Goal: Task Accomplishment & Management: Use online tool/utility

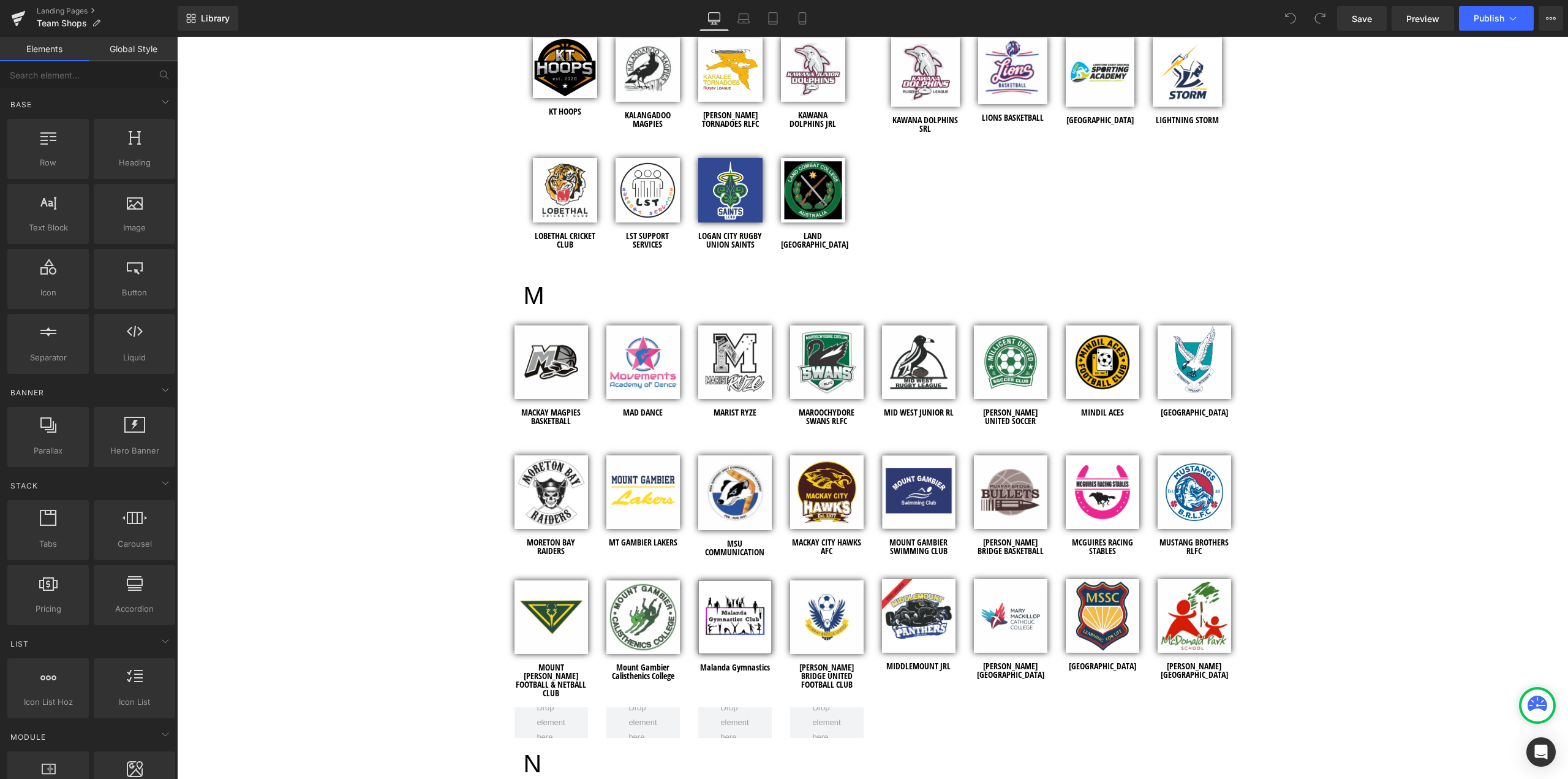
scroll to position [2512, 0]
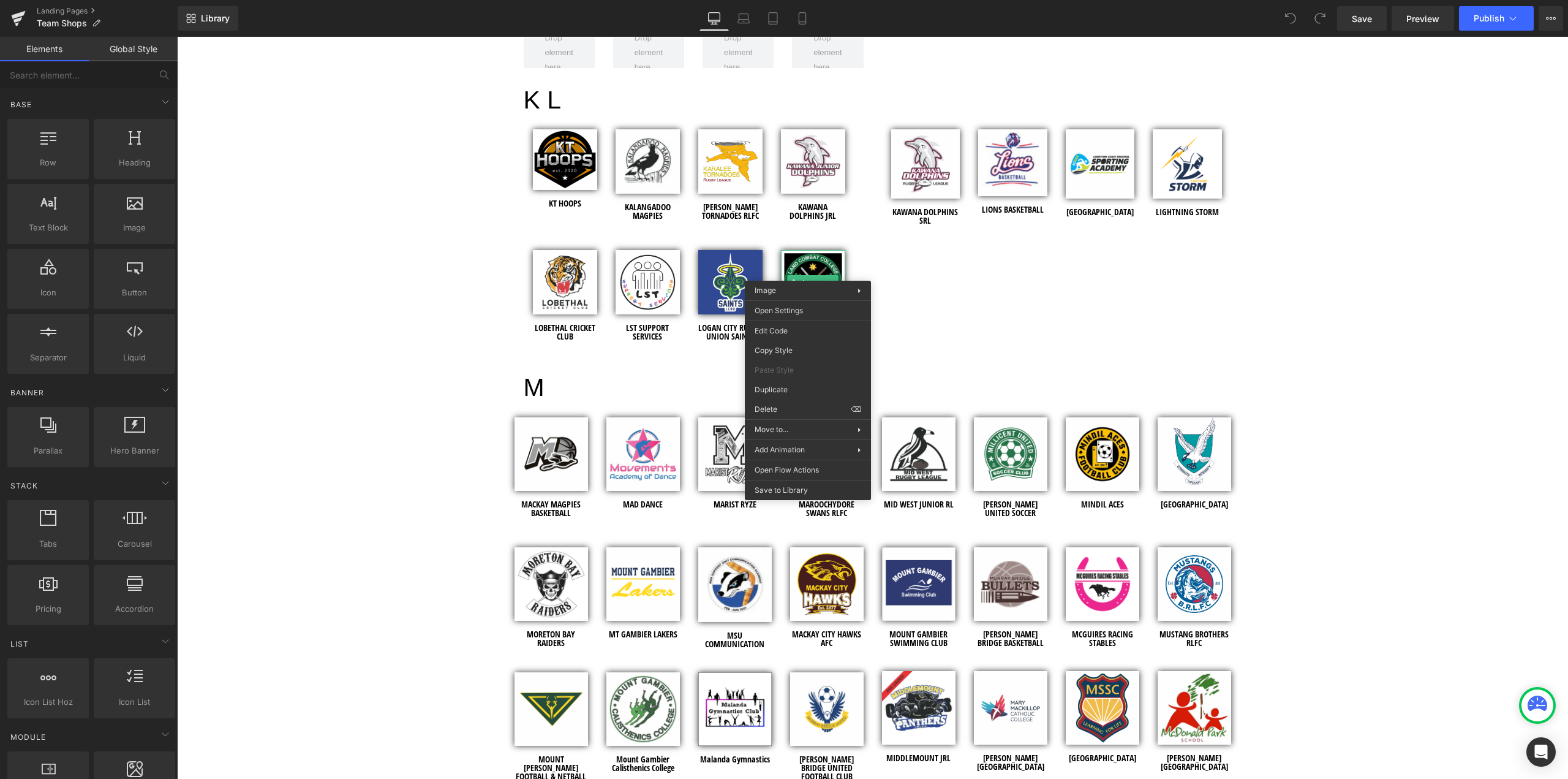
drag, startPoint x: 951, startPoint y: 427, endPoint x: 774, endPoint y: 391, distance: 180.6
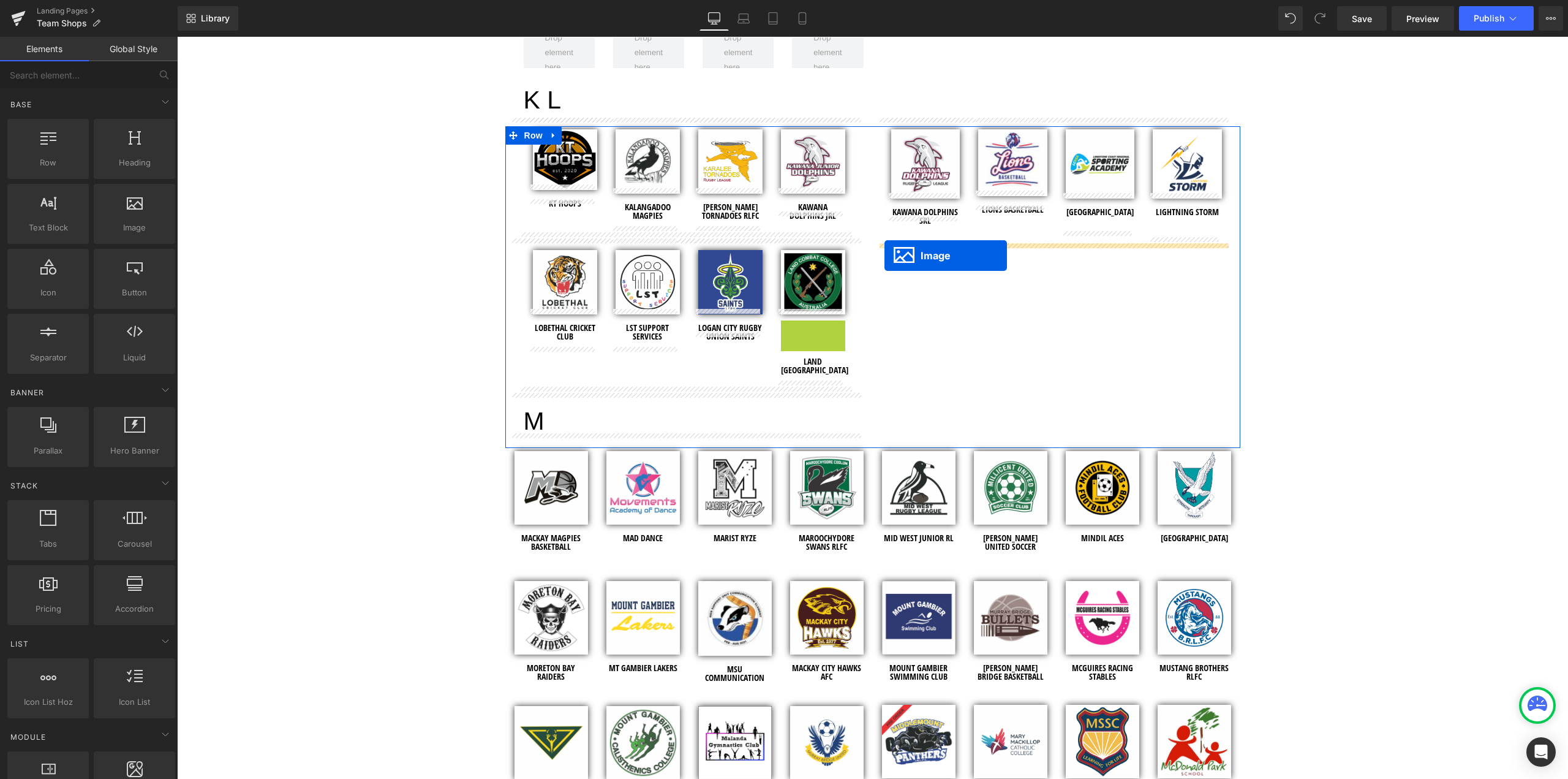
drag, startPoint x: 787, startPoint y: 345, endPoint x: 885, endPoint y: 256, distance: 132.4
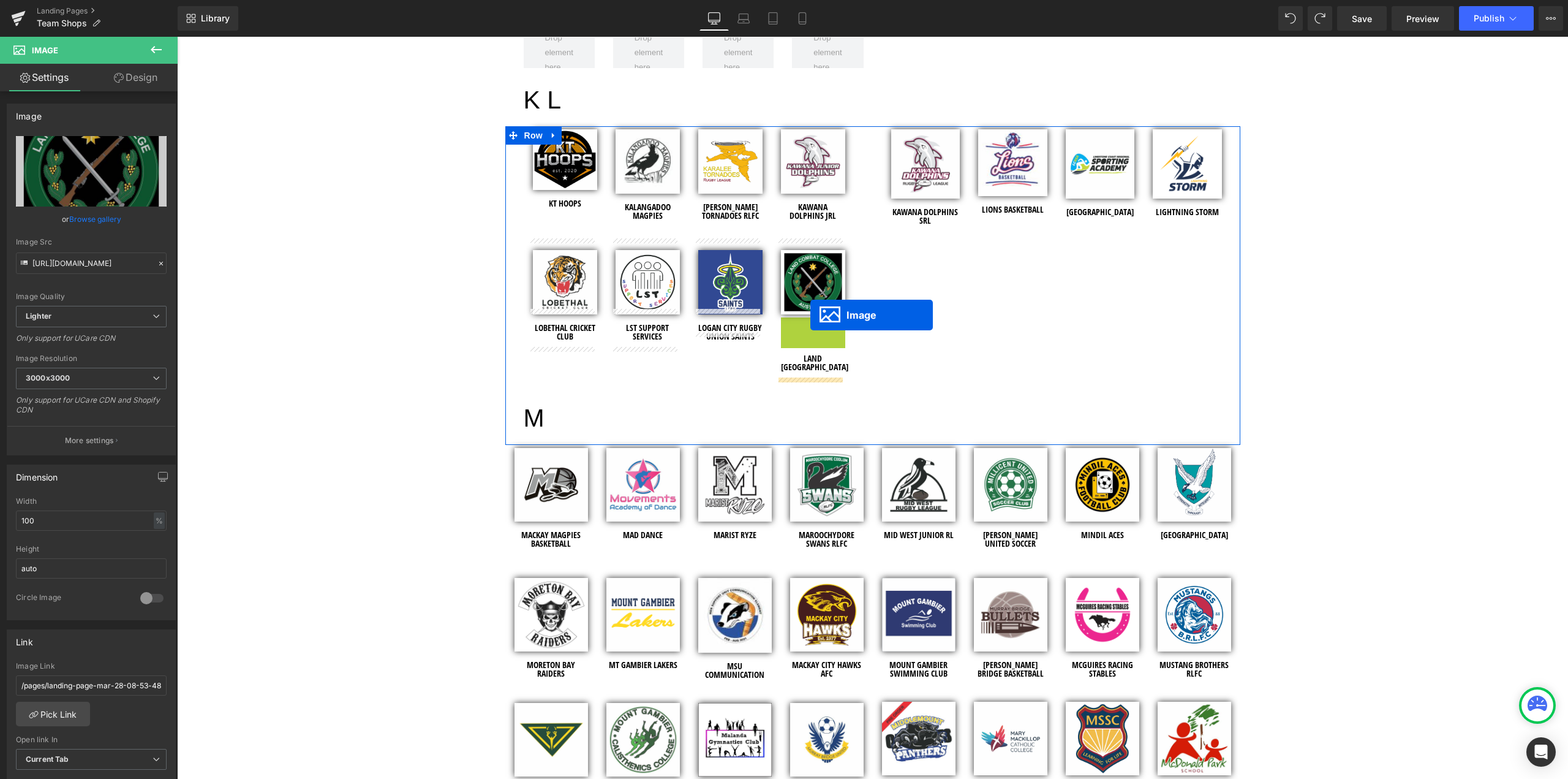
drag, startPoint x: 789, startPoint y: 344, endPoint x: 806, endPoint y: 316, distance: 32.8
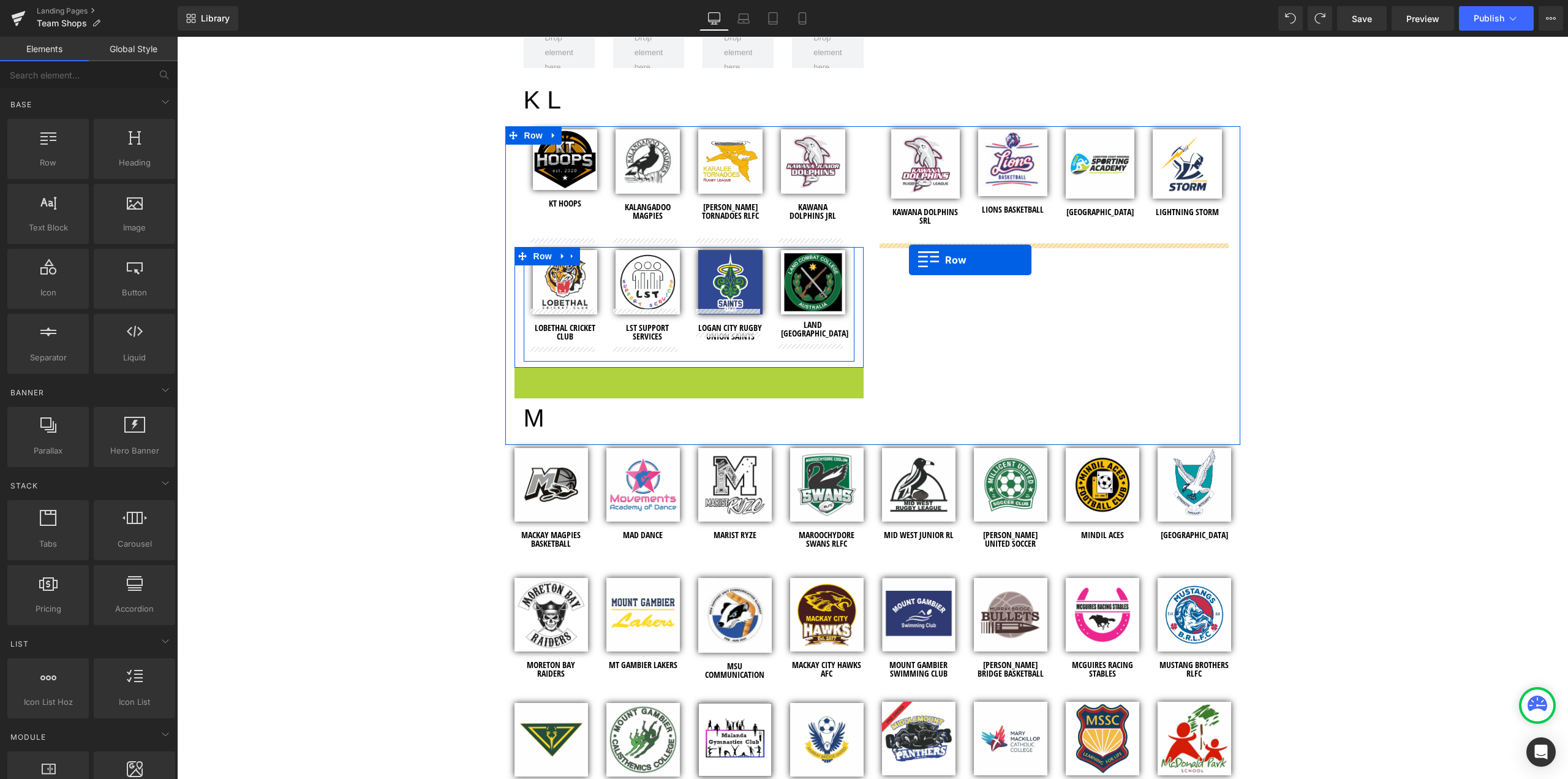
drag, startPoint x: 515, startPoint y: 369, endPoint x: 909, endPoint y: 260, distance: 408.8
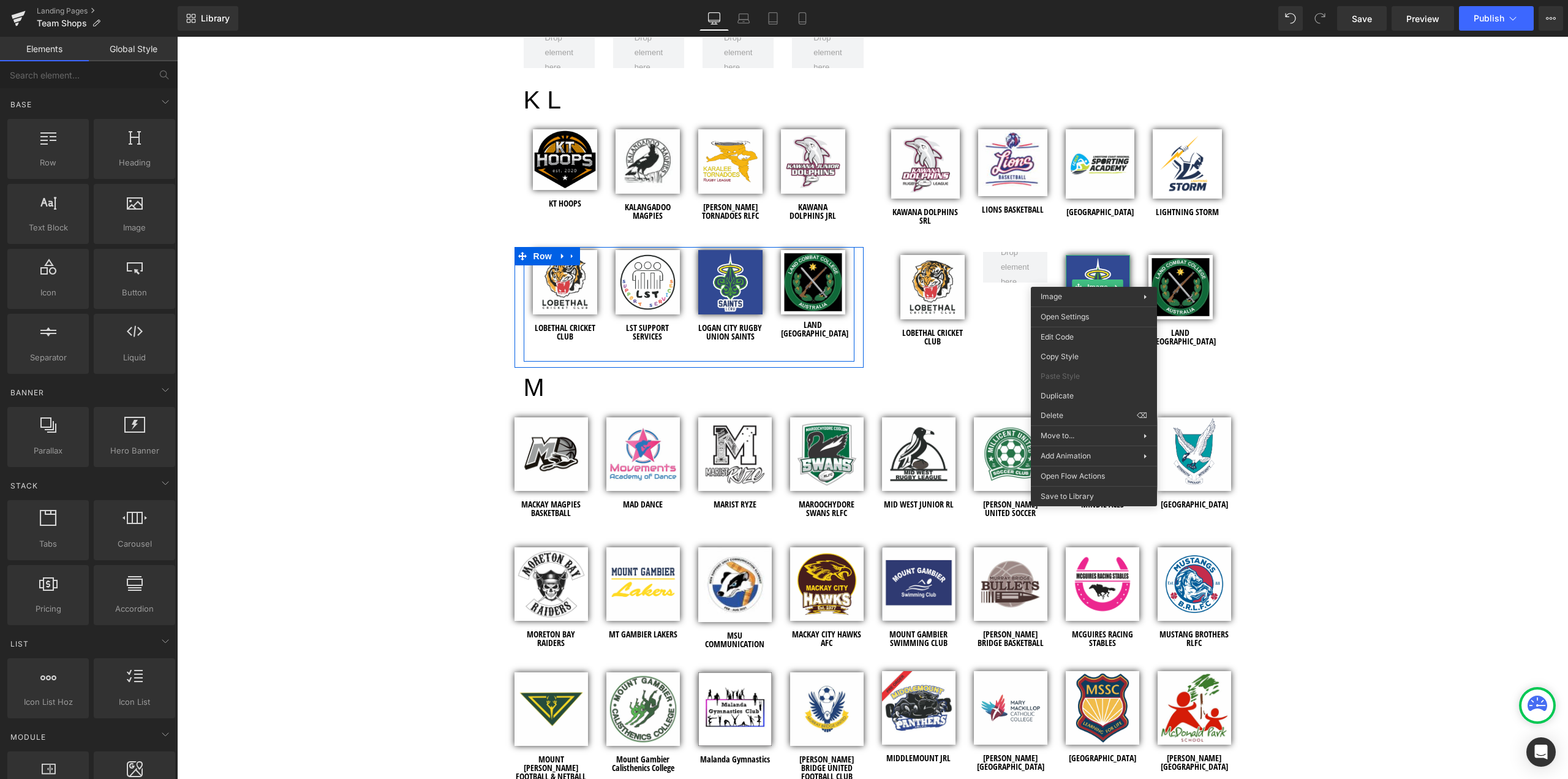
drag, startPoint x: 1251, startPoint y: 456, endPoint x: 1075, endPoint y: 418, distance: 180.1
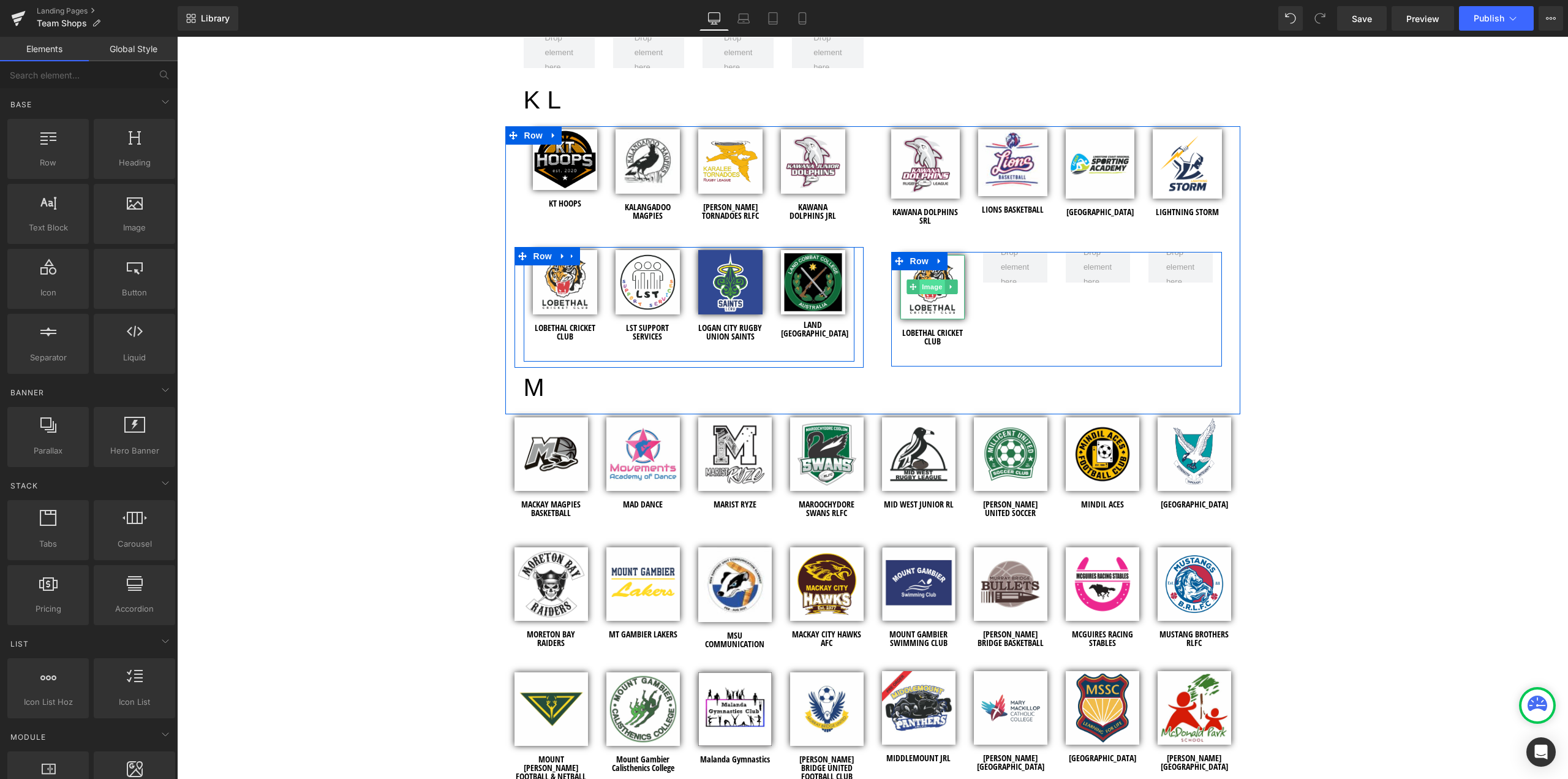
click at [935, 285] on span "Image" at bounding box center [932, 287] width 25 height 15
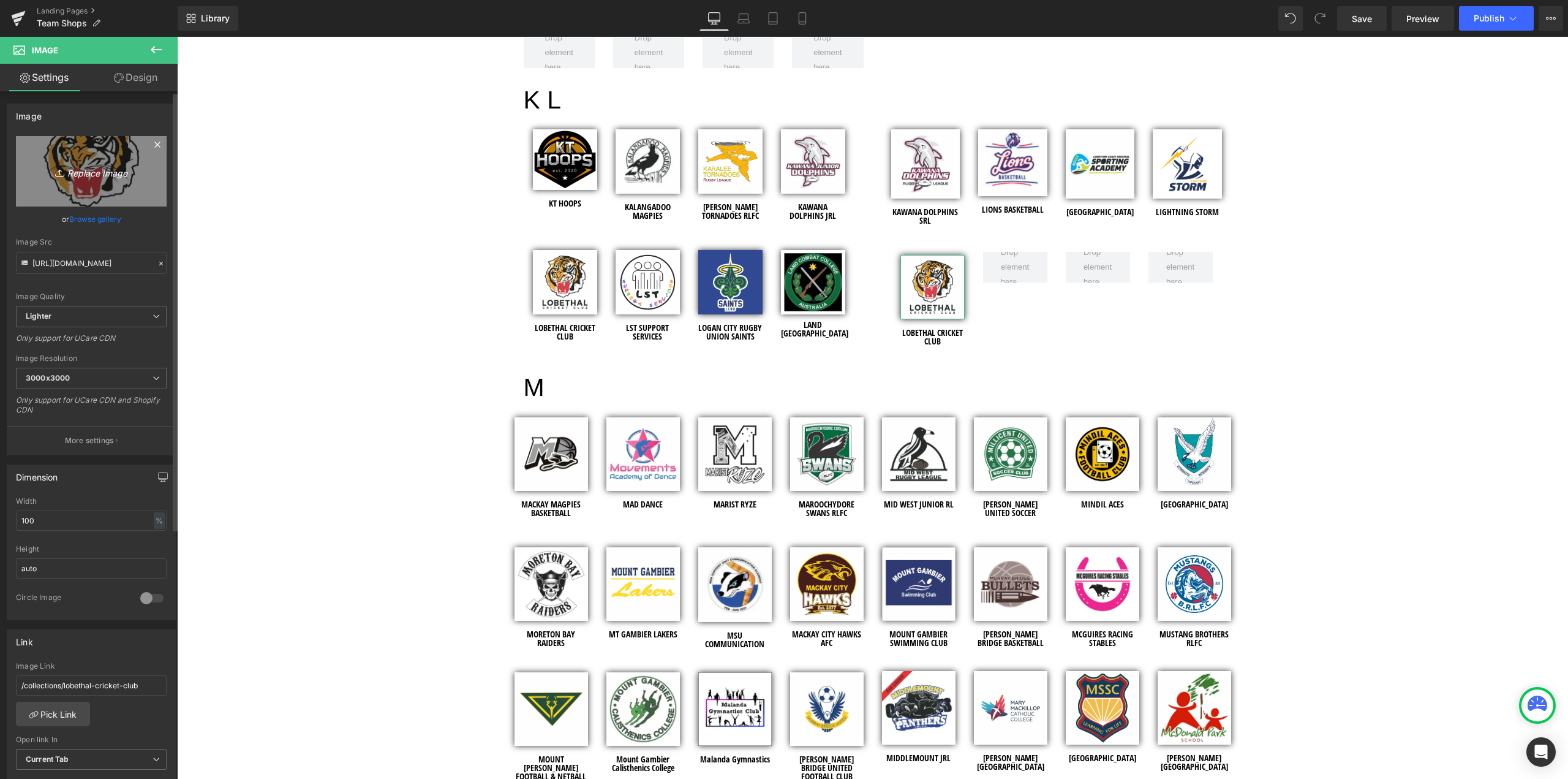
click at [92, 167] on icon "Replace Image" at bounding box center [91, 172] width 98 height 16
type input "C:\fakepath\Landsborough Cricket Club - Shopify Images - 2025.jpg"
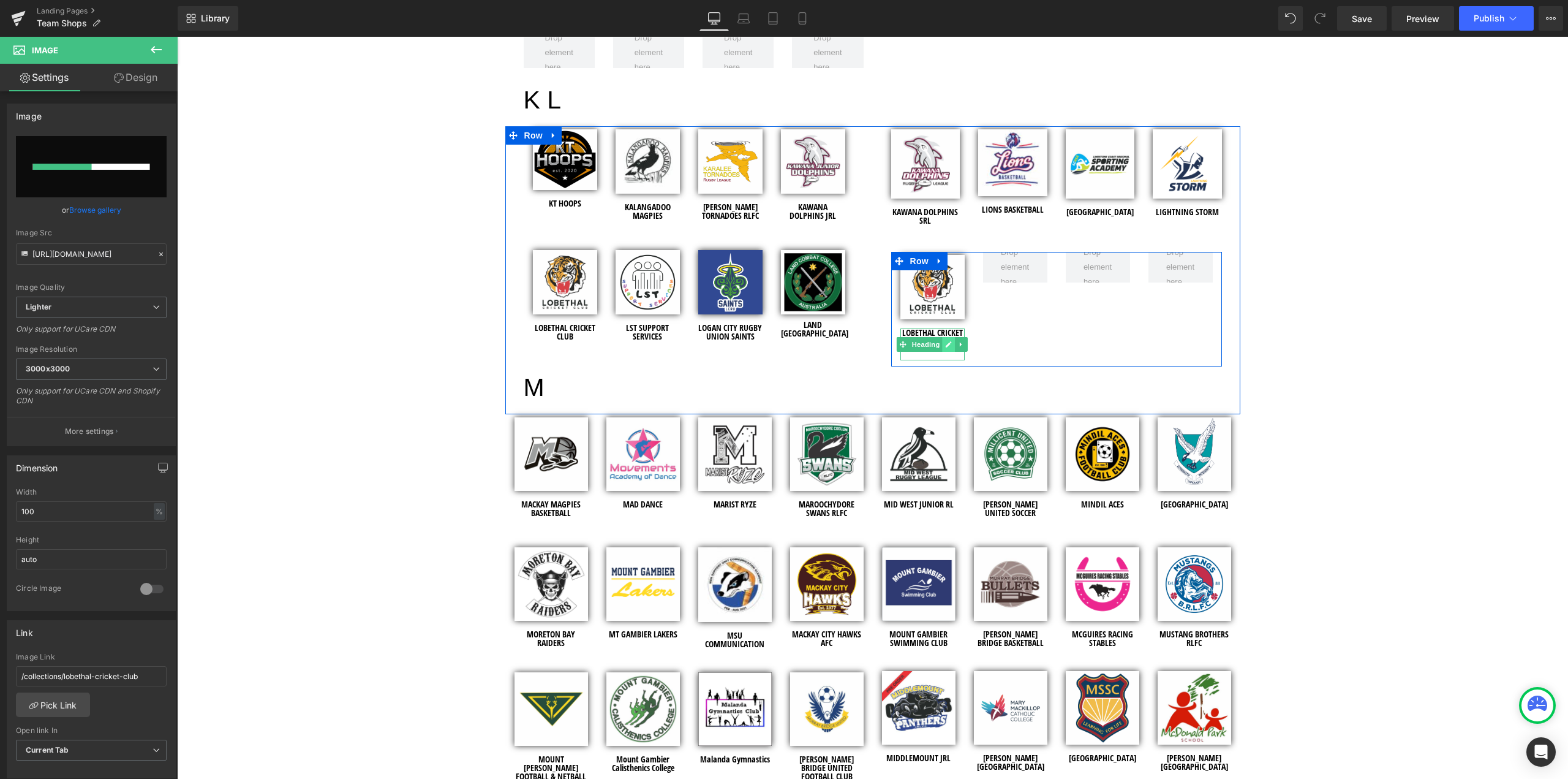
click at [942, 337] on link at bounding box center [949, 344] width 13 height 15
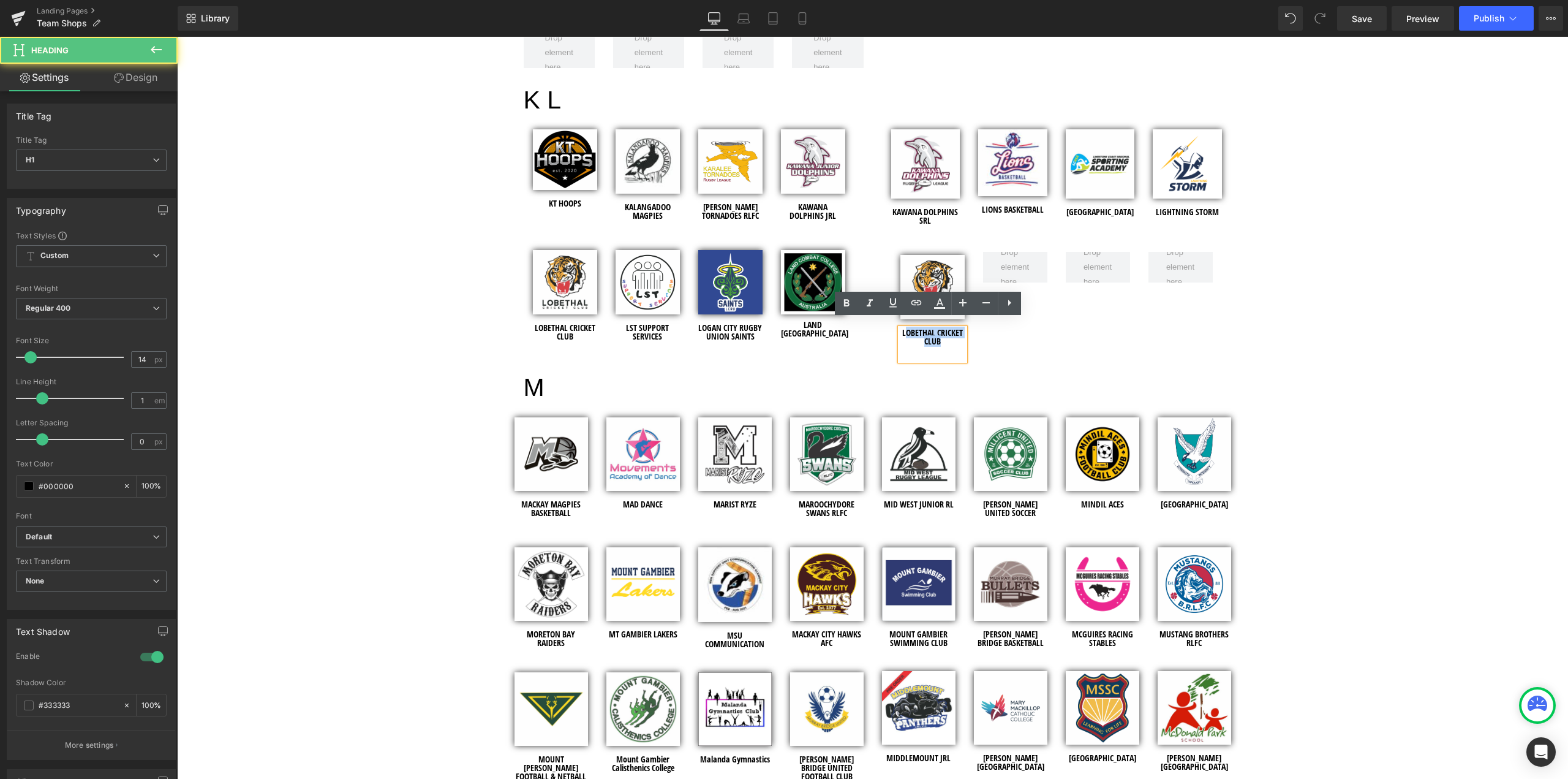
drag, startPoint x: 942, startPoint y: 335, endPoint x: 901, endPoint y: 325, distance: 42.2
click at [901, 328] on h1 "LOBETHAL CRICKET CLUB" at bounding box center [932, 337] width 64 height 17
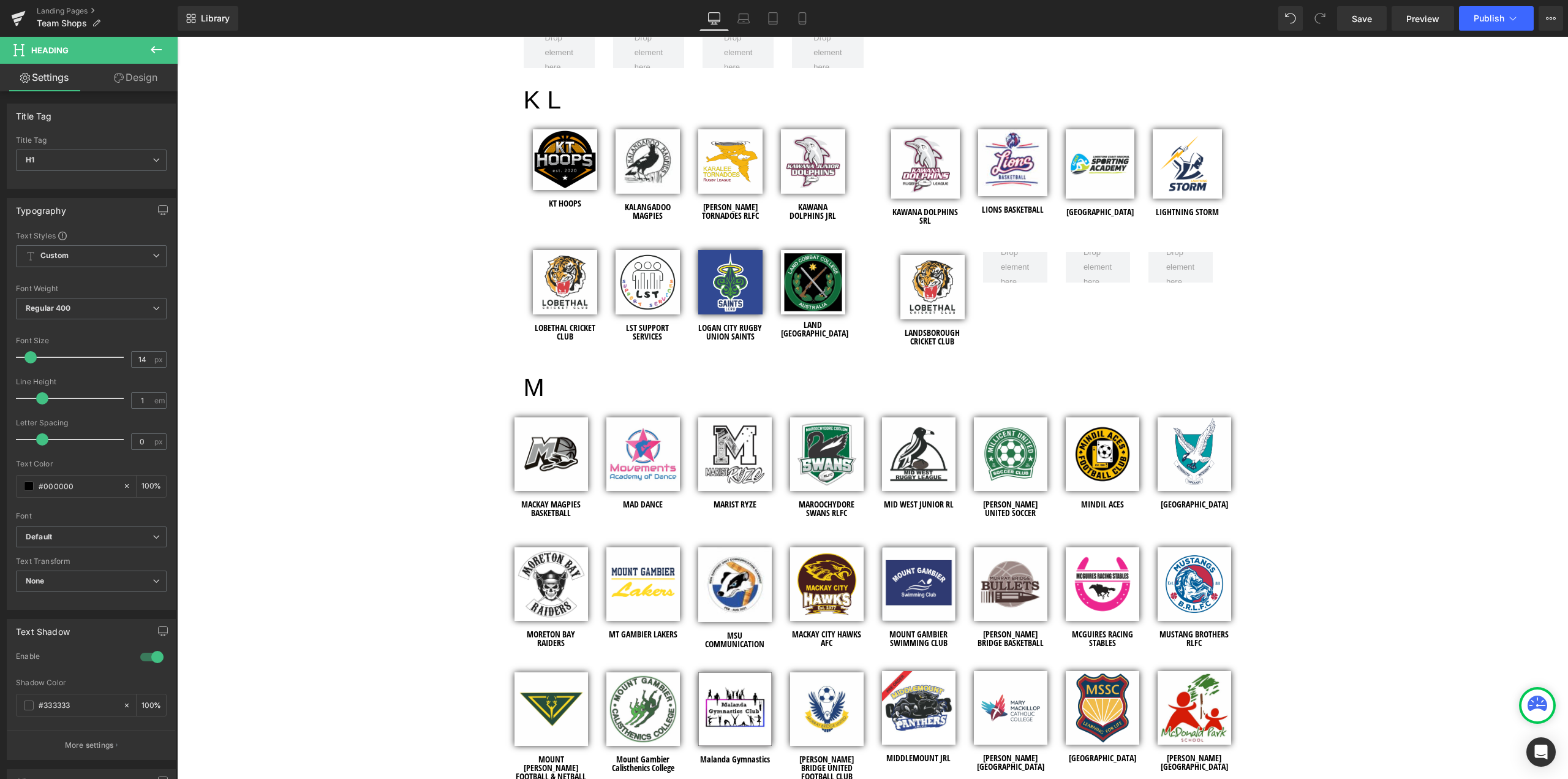
click at [1387, 270] on div "team SHOPS Heading Row Hero Banner Row Welcome to the Team Shops! Heading EV2 S…" at bounding box center [873, 701] width 1391 height 6162
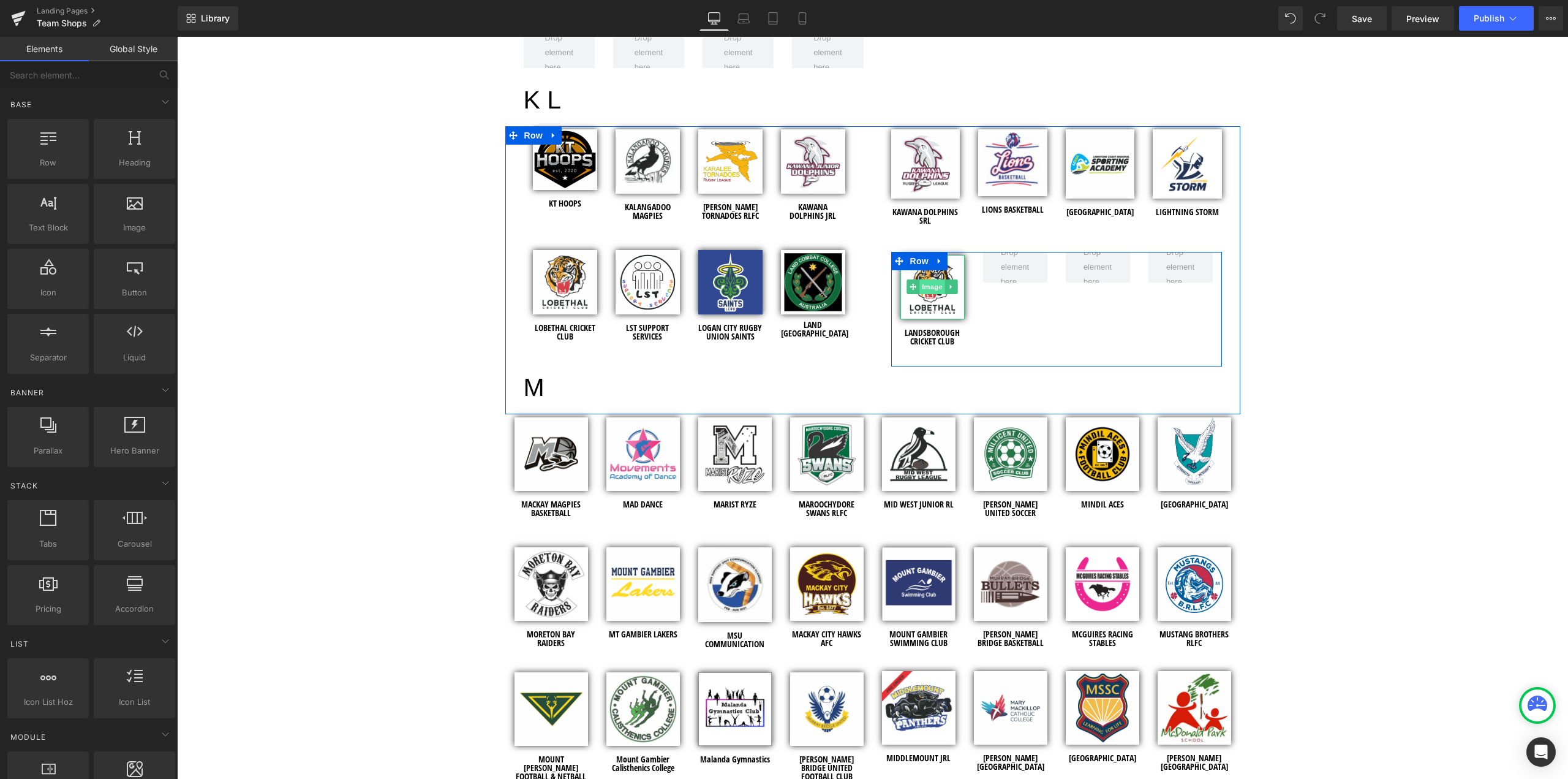
click at [927, 285] on span "Image" at bounding box center [932, 287] width 25 height 15
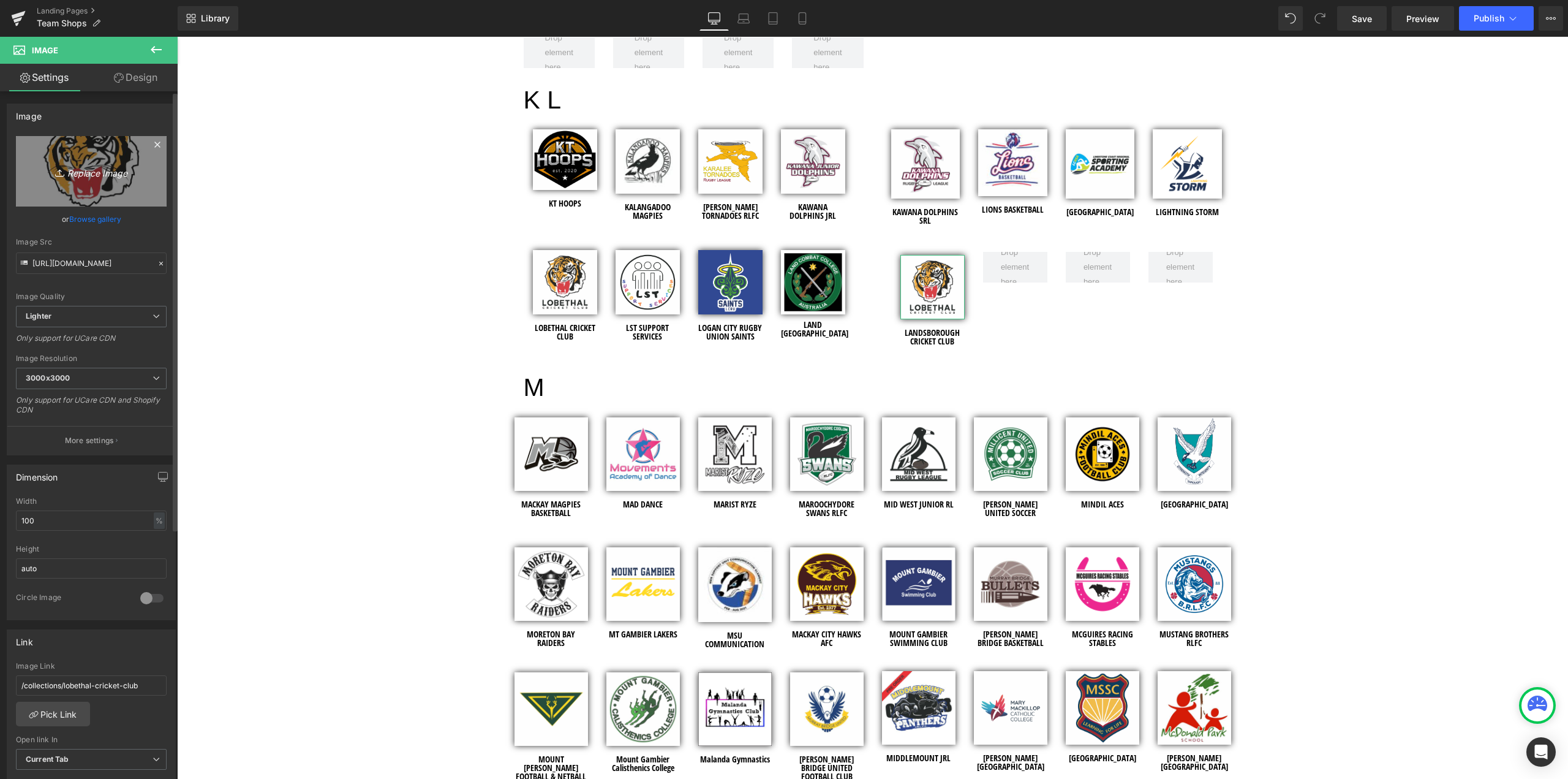
click at [85, 167] on icon "Replace Image" at bounding box center [91, 172] width 98 height 16
type input "C:\fakepath\Landsborough Cricket Club - Shopify Images - 2025.jpg"
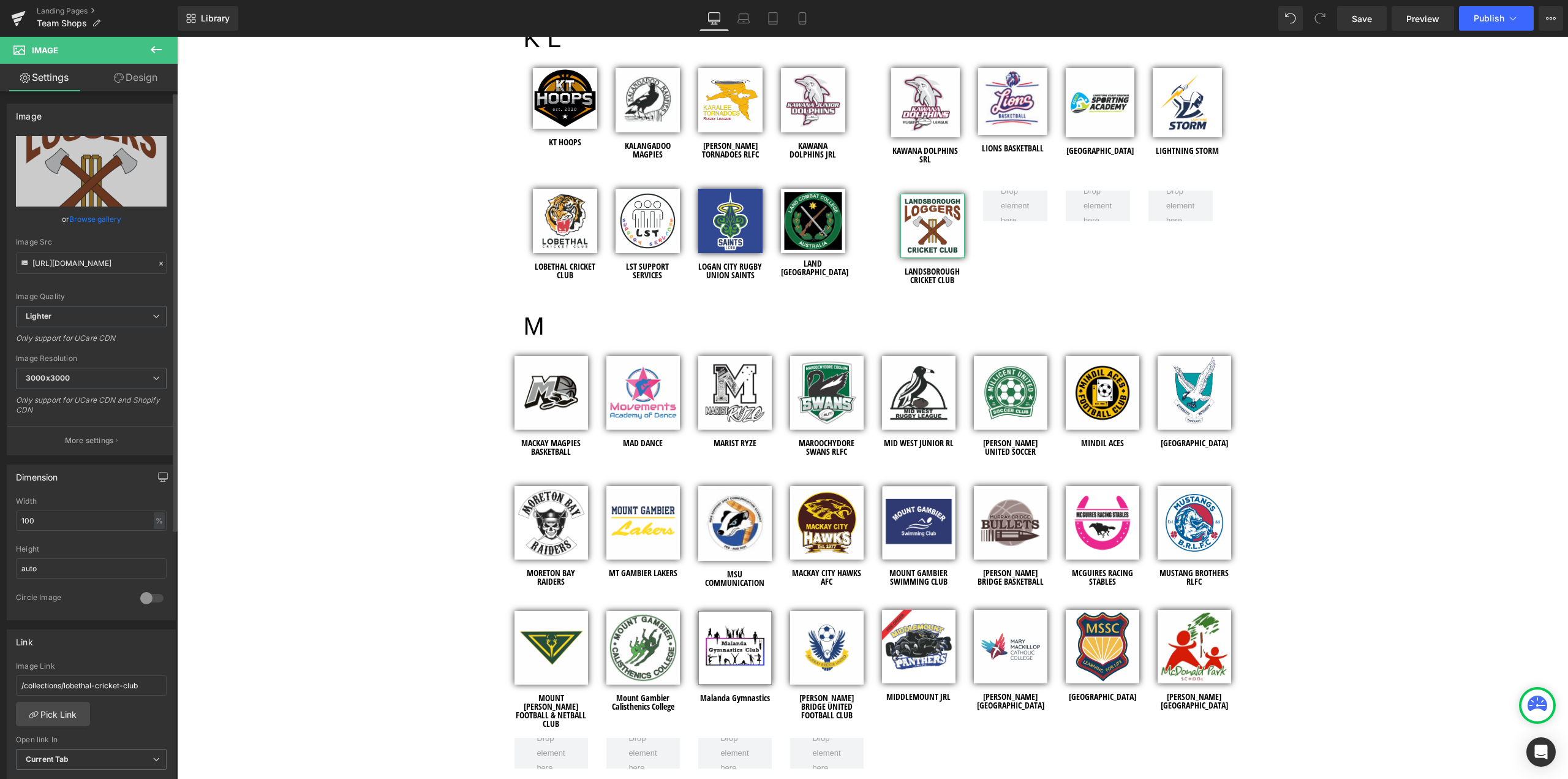
scroll to position [123, 0]
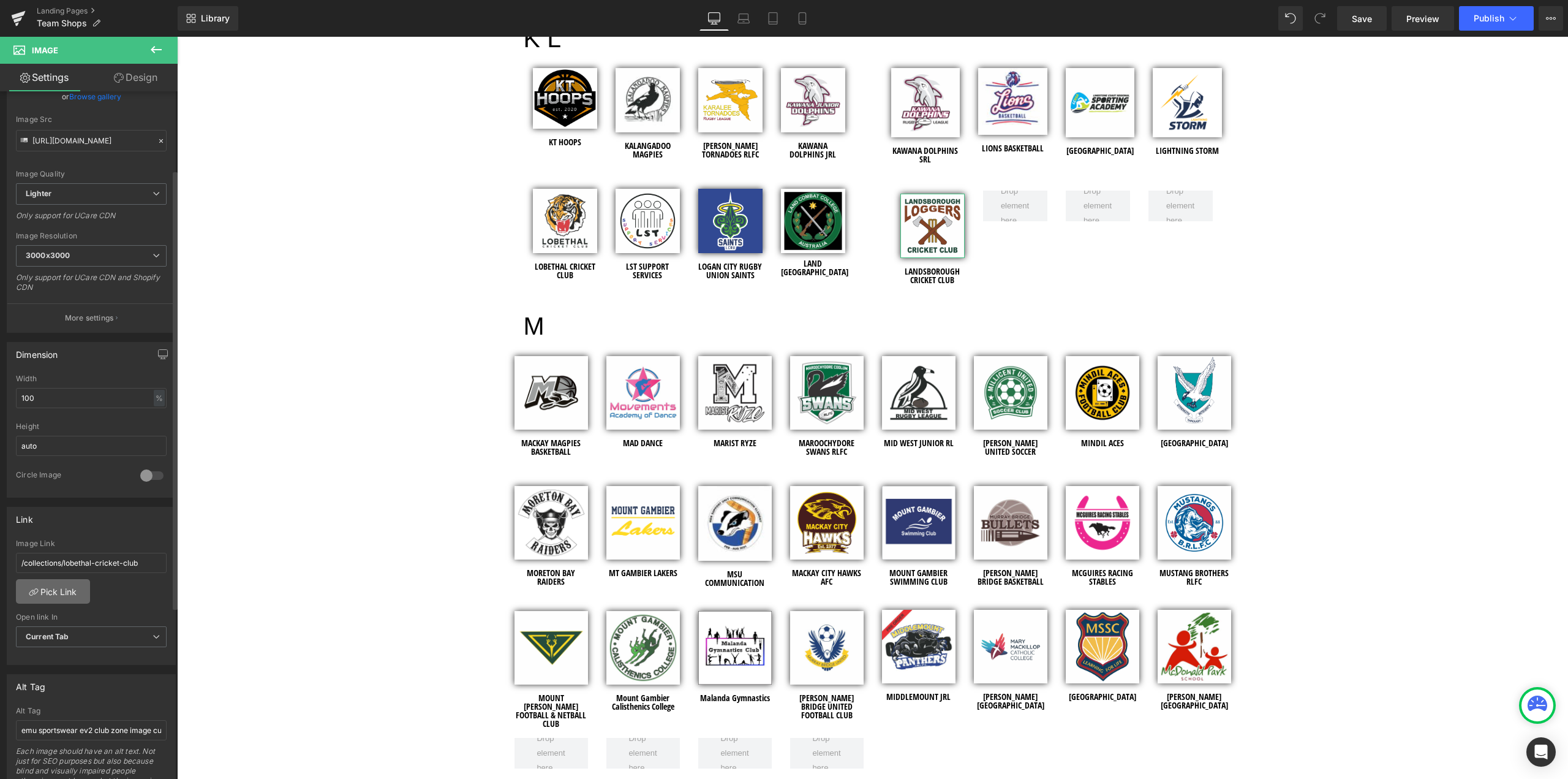
click at [63, 583] on link "Pick Link" at bounding box center [53, 591] width 74 height 25
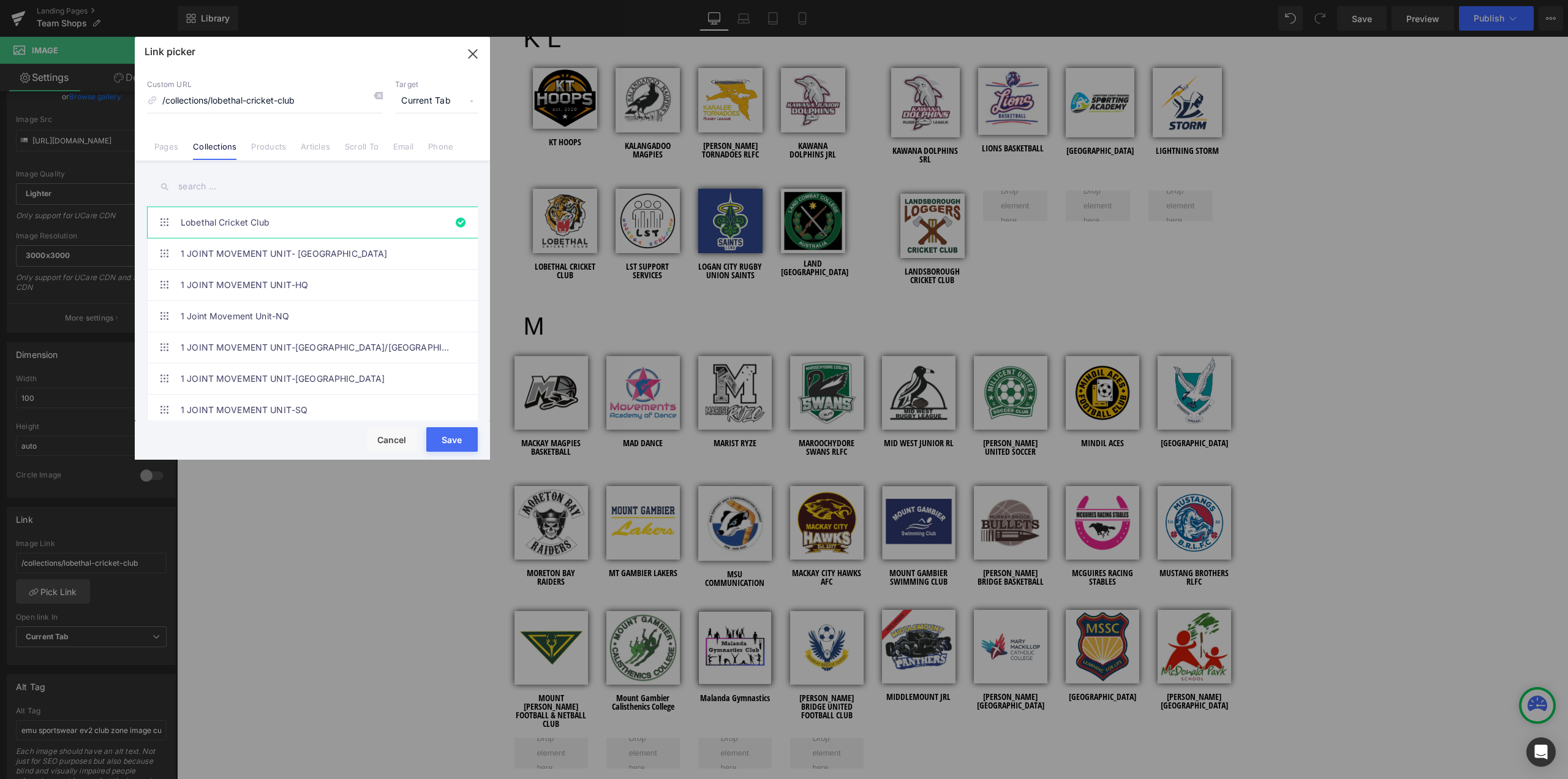
click at [229, 185] on input "text" at bounding box center [312, 186] width 330 height 28
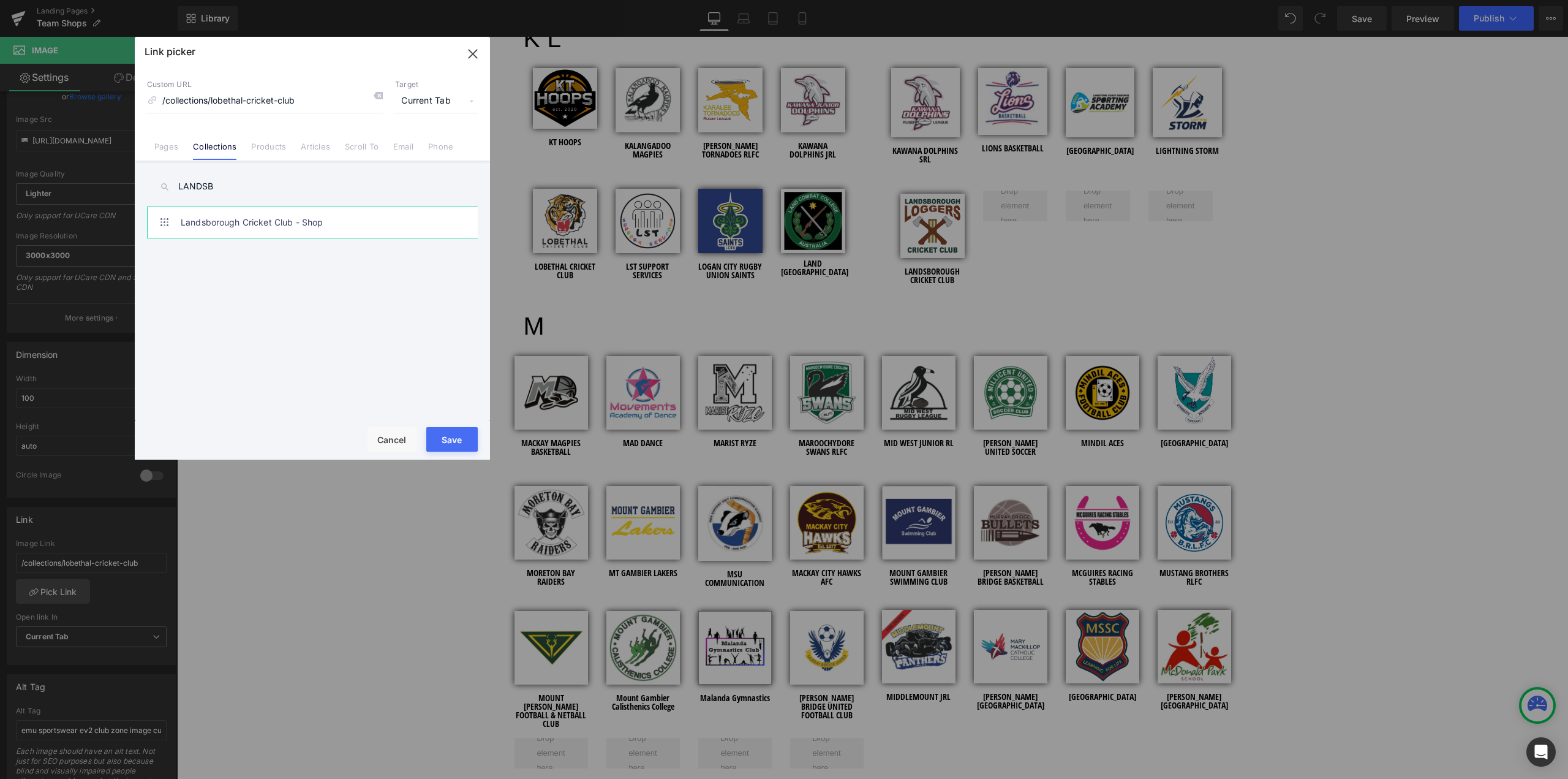
type input "LANDSB"
click at [242, 226] on link "Landsborough Cricket Club - Shop" at bounding box center [316, 222] width 270 height 30
click at [450, 432] on button "Save" at bounding box center [452, 439] width 52 height 25
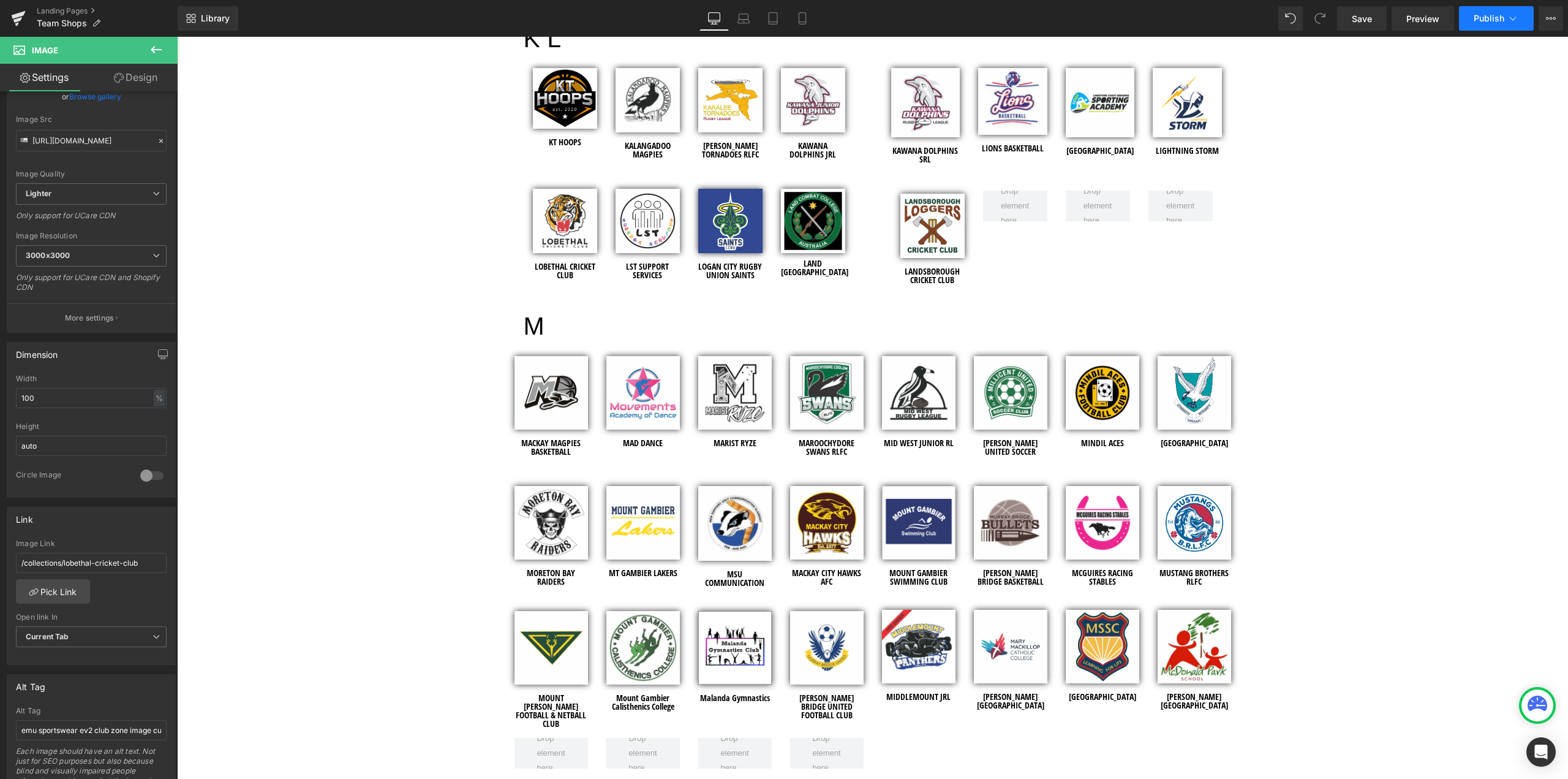
click at [1480, 18] on span "Publish" at bounding box center [1488, 18] width 30 height 10
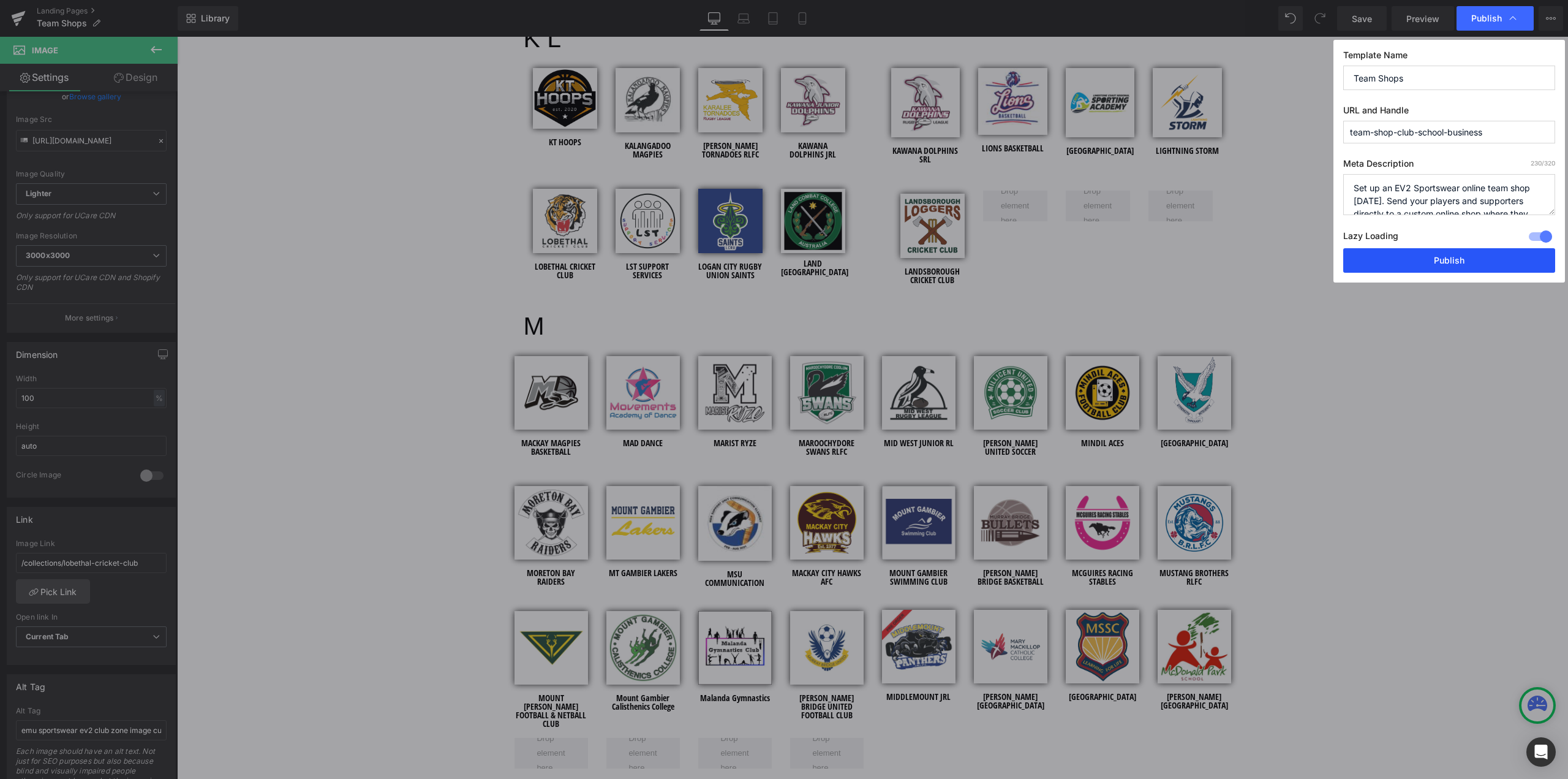
click at [1463, 263] on button "Publish" at bounding box center [1449, 260] width 212 height 25
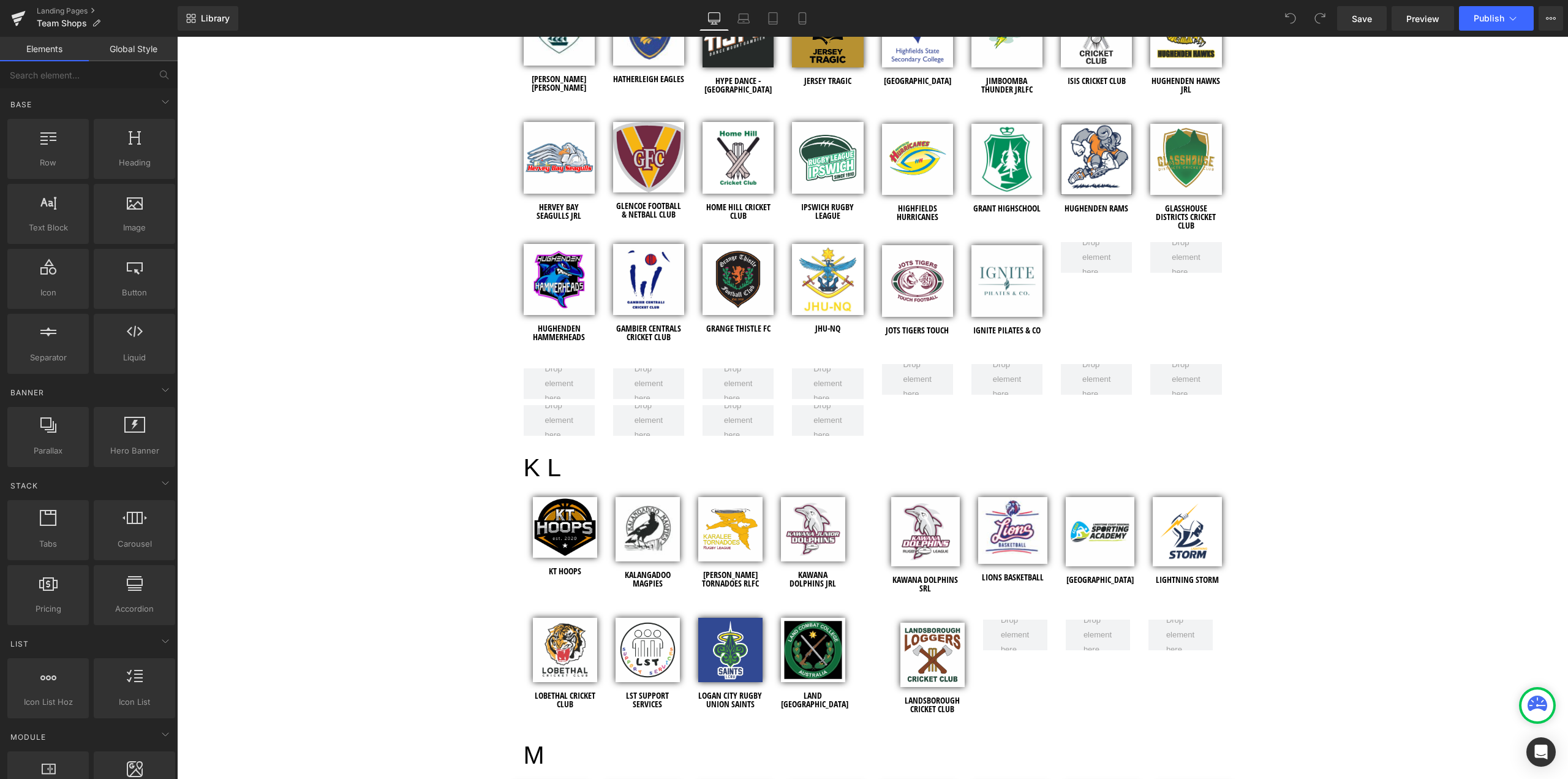
scroll to position [2451, 0]
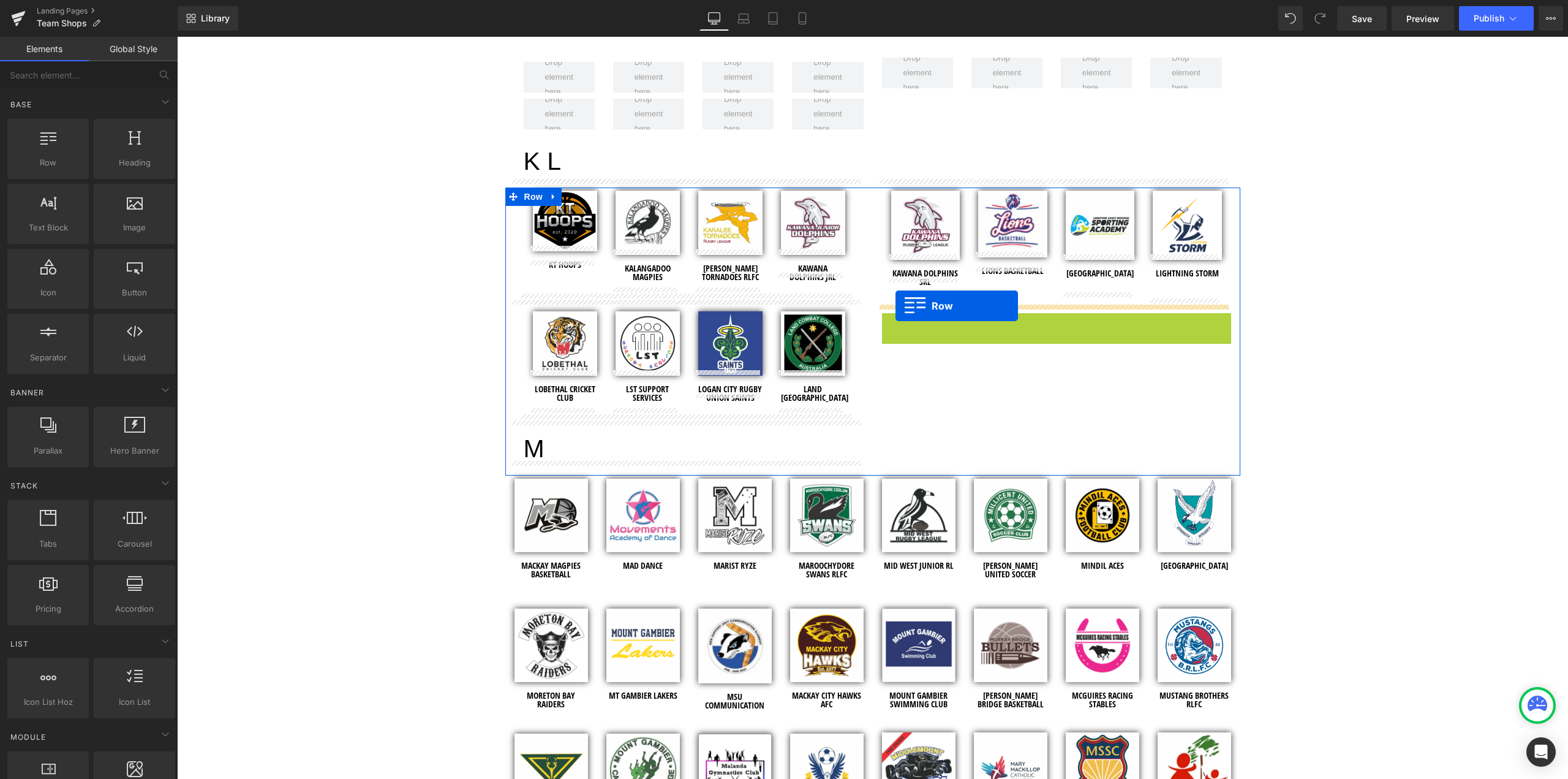
drag, startPoint x: 883, startPoint y: 314, endPoint x: 895, endPoint y: 306, distance: 14.4
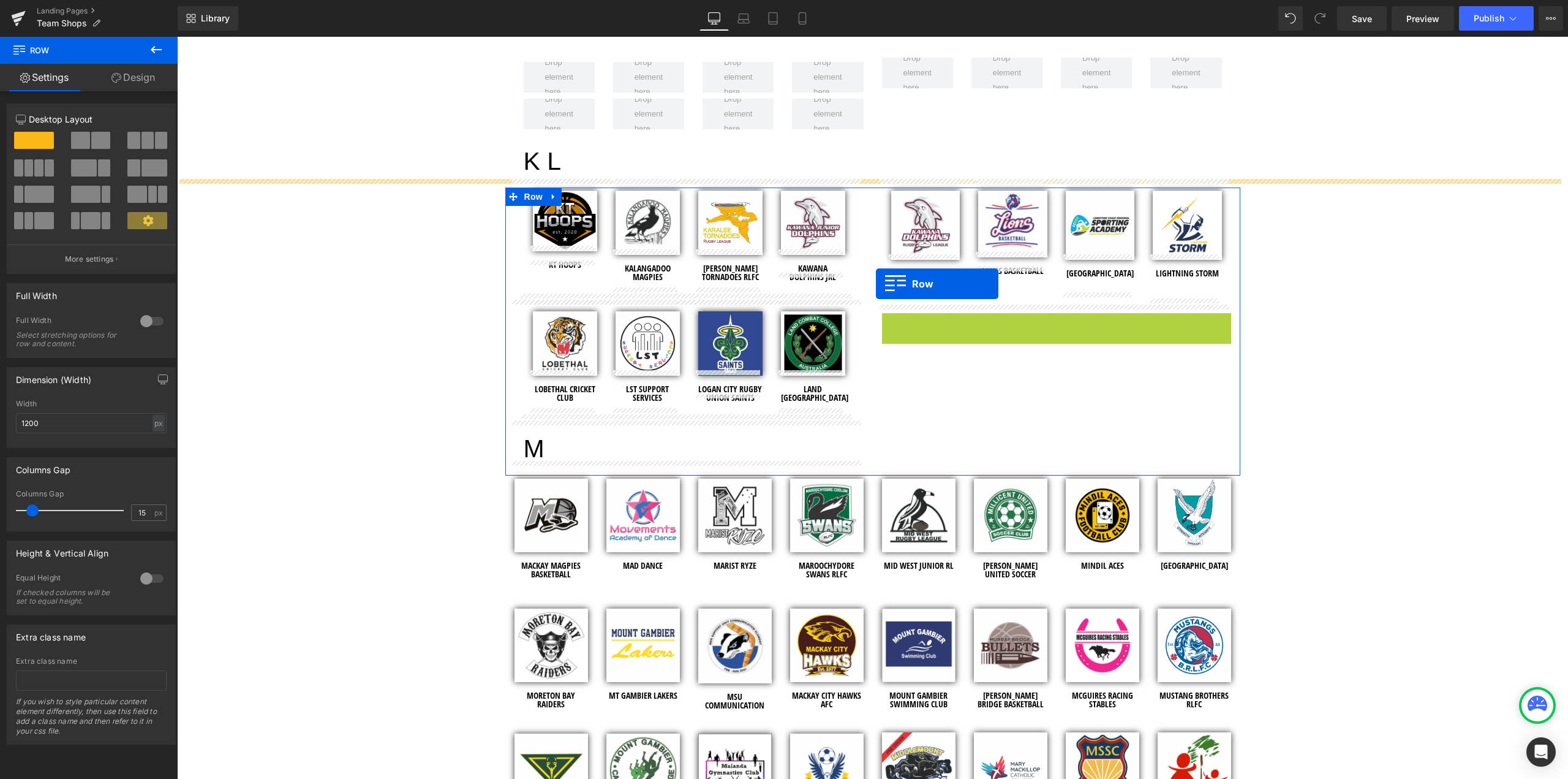
drag, startPoint x: 884, startPoint y: 317, endPoint x: 876, endPoint y: 284, distance: 34.0
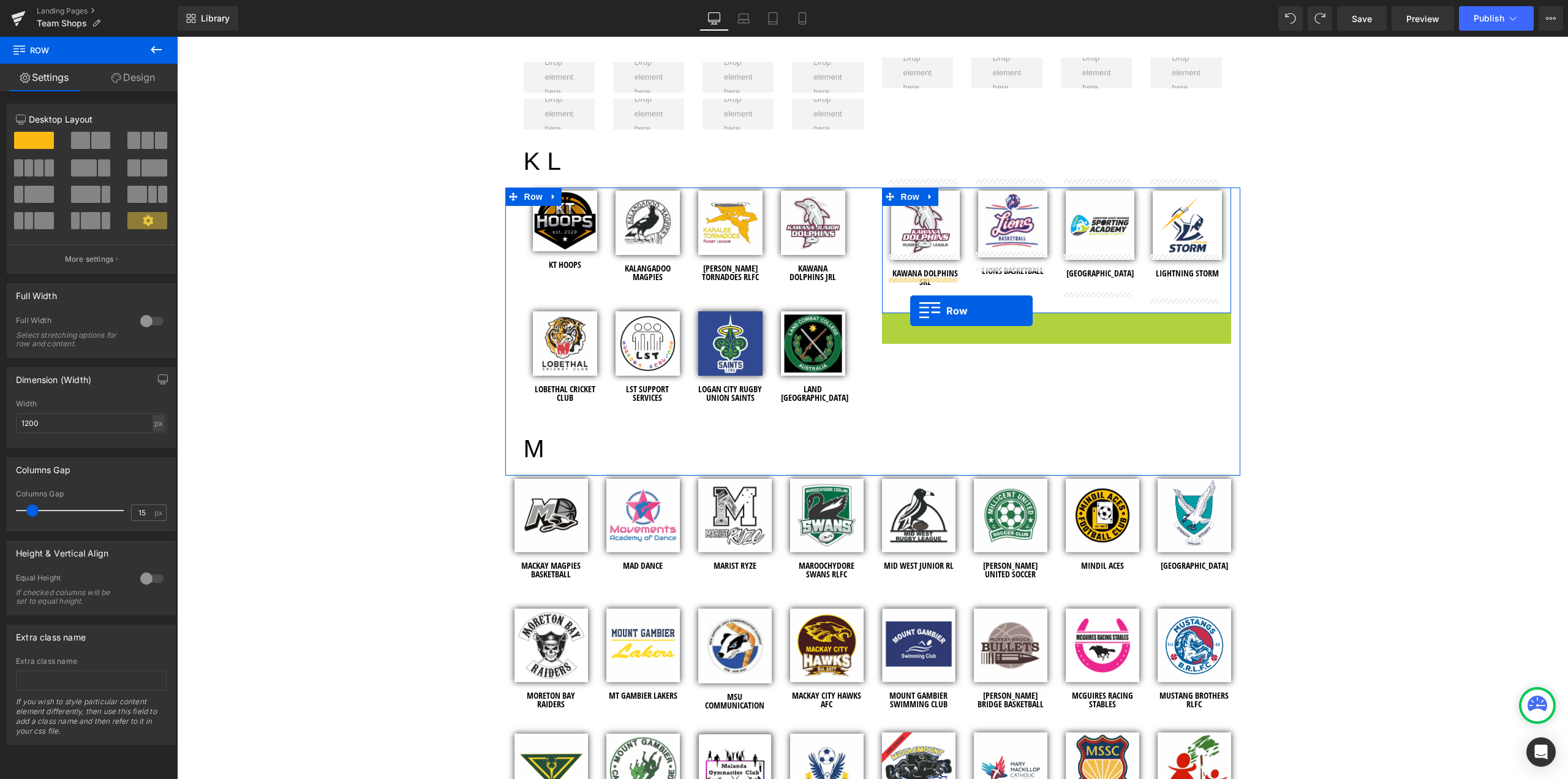
drag, startPoint x: 885, startPoint y: 312, endPoint x: 910, endPoint y: 311, distance: 25.0
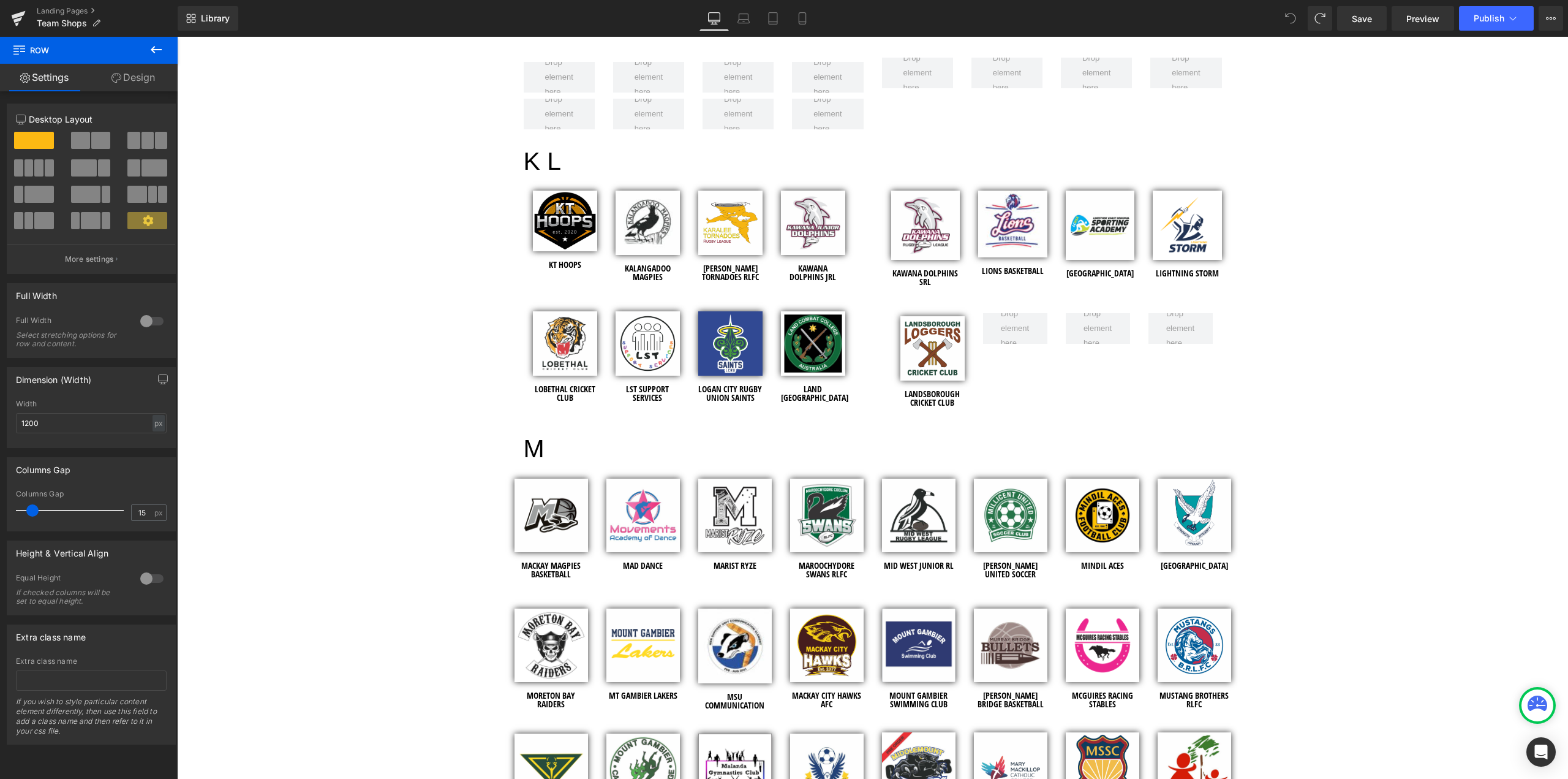
click at [1367, 278] on div "team SHOPS Heading Row Hero Banner Row Welcome to the Team Shops! Heading EV2 S…" at bounding box center [873, 763] width 1391 height 6162
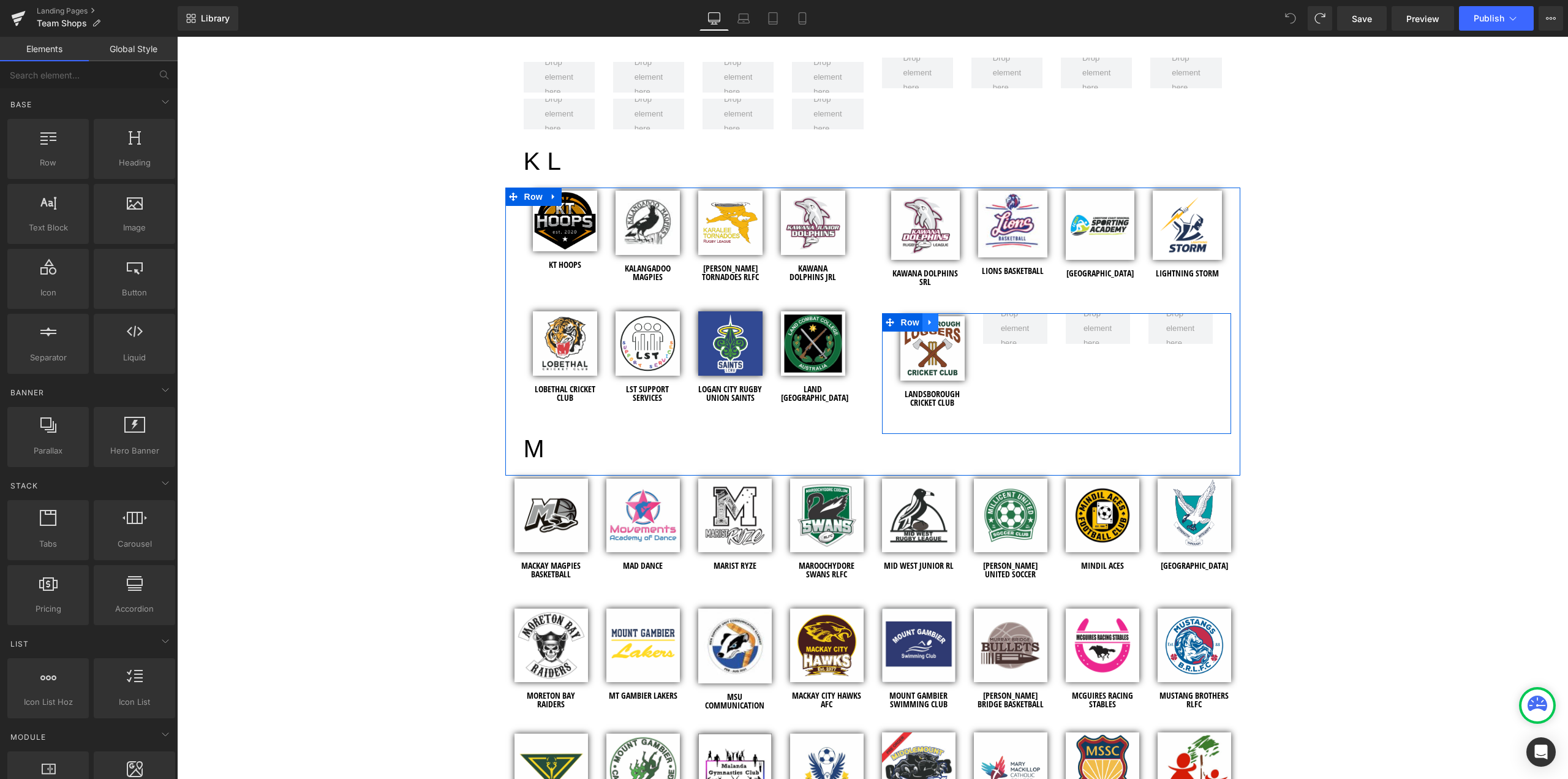
click at [932, 313] on link at bounding box center [930, 322] width 16 height 18
click at [882, 307] on div at bounding box center [1056, 310] width 349 height 6
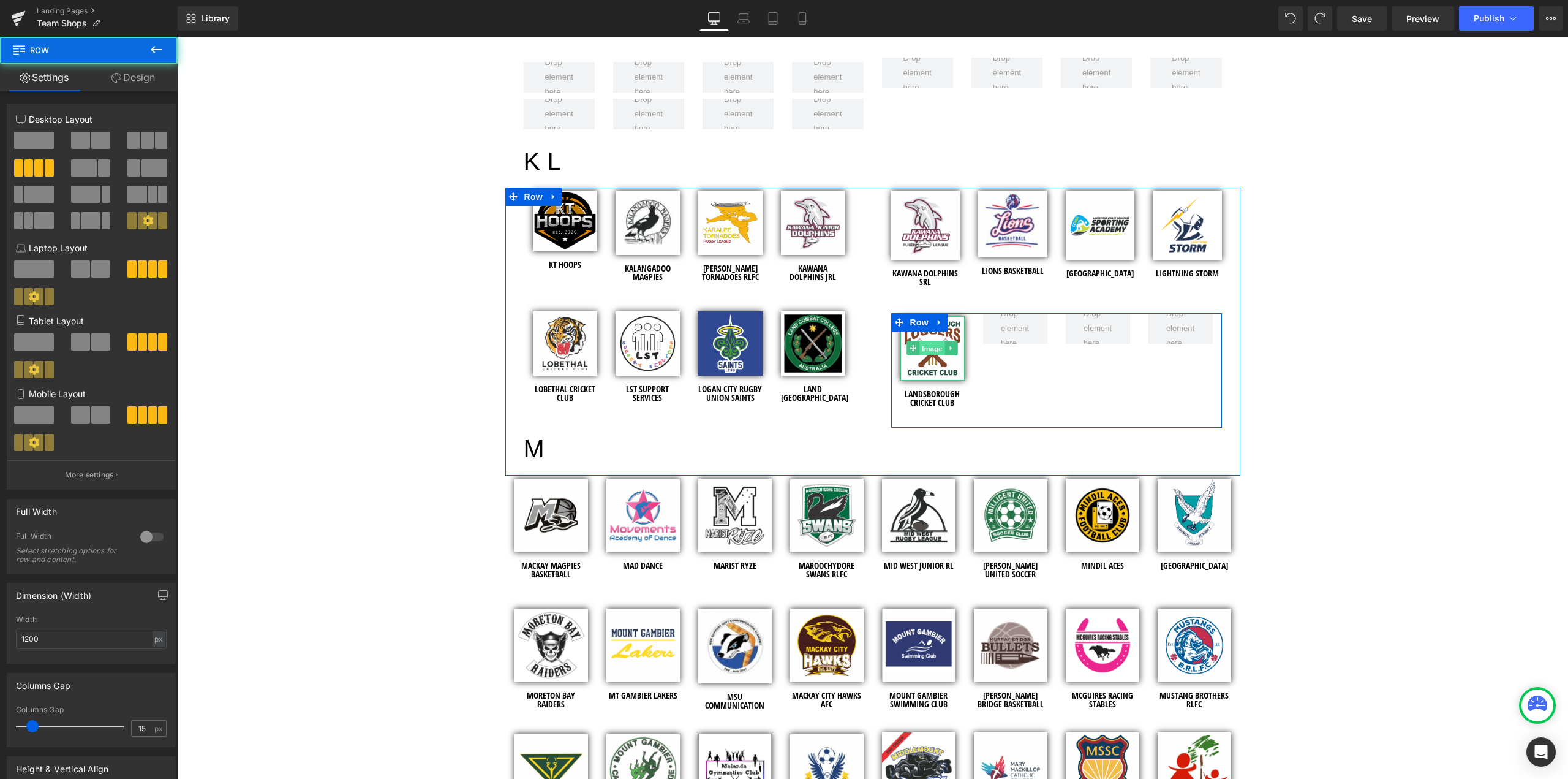
click at [919, 341] on span "Image" at bounding box center [932, 348] width 25 height 15
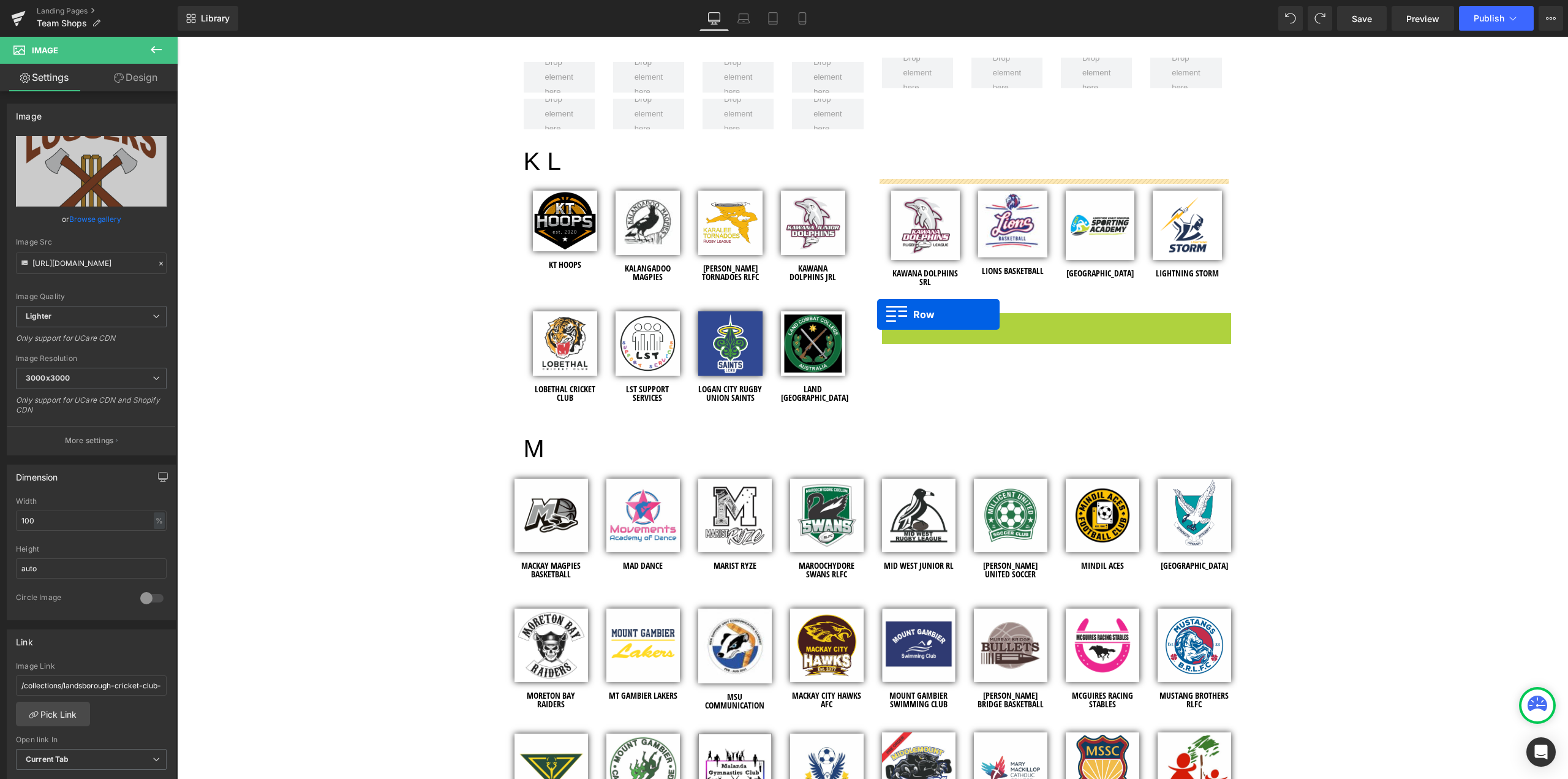
drag, startPoint x: 894, startPoint y: 319, endPoint x: 877, endPoint y: 314, distance: 17.7
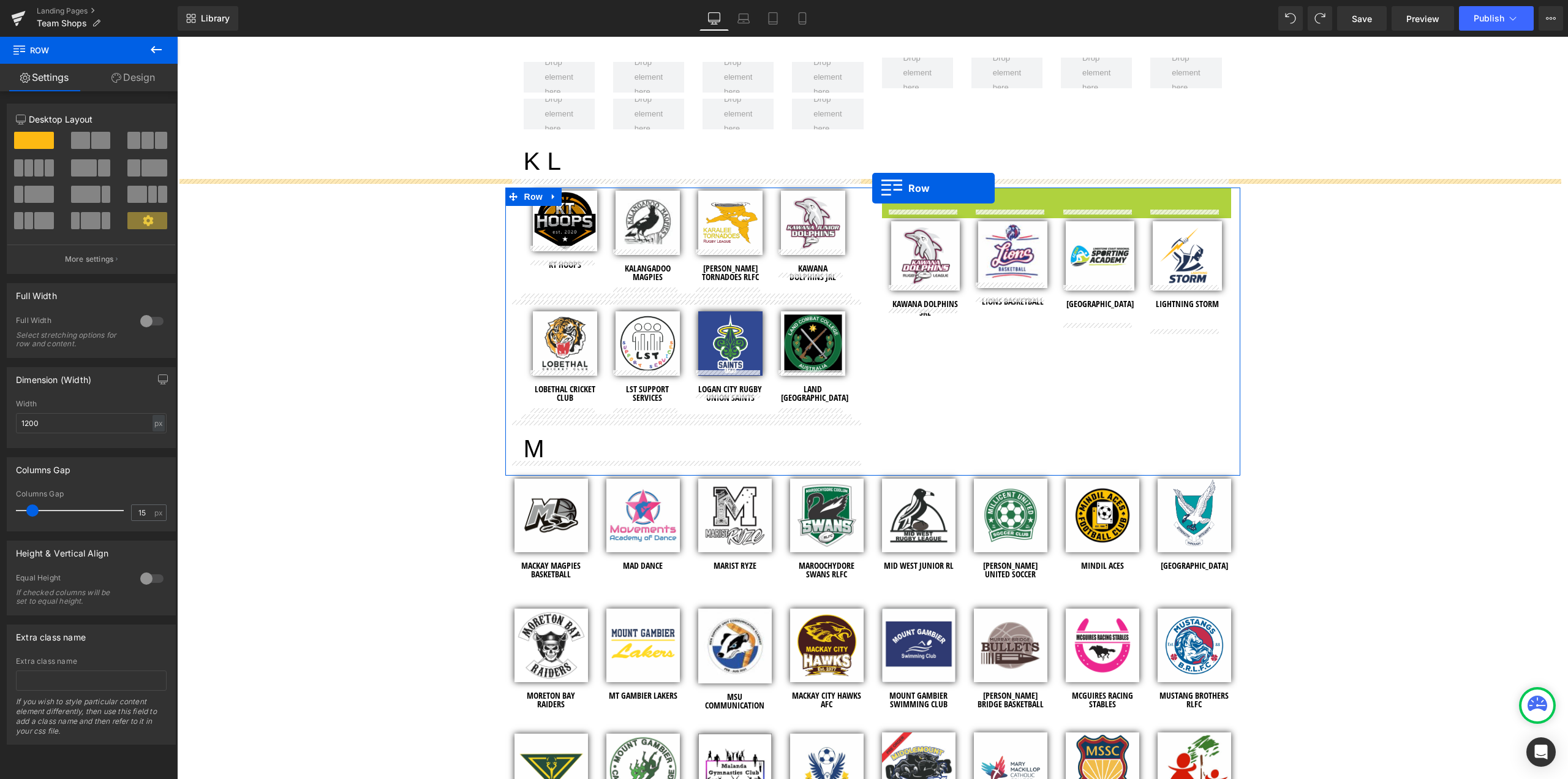
drag, startPoint x: 887, startPoint y: 188, endPoint x: 872, endPoint y: 188, distance: 15.0
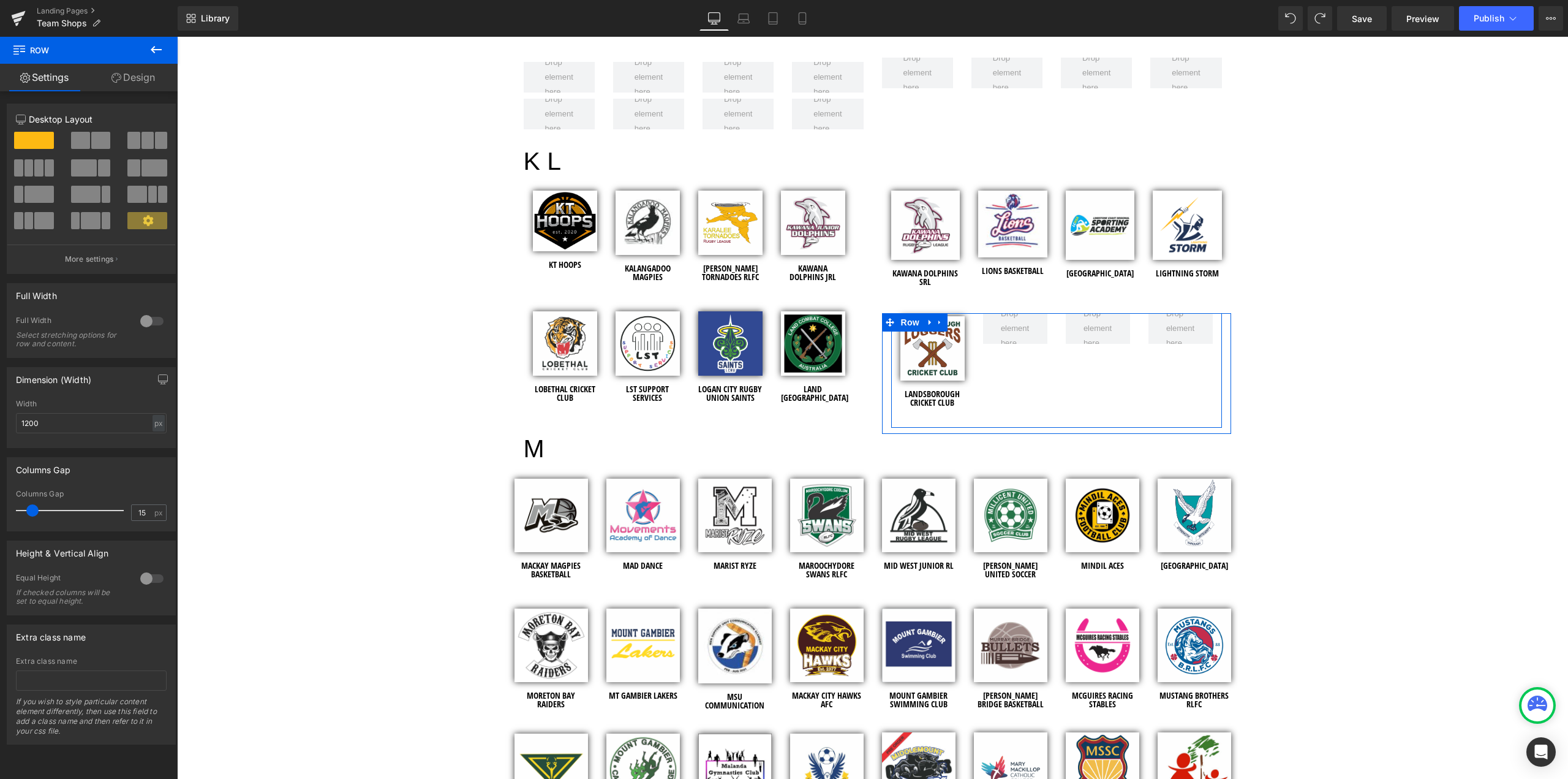
click at [1350, 249] on div "team SHOPS Heading Row Hero Banner Row Welcome to the Team Shops! Heading EV2 S…" at bounding box center [873, 763] width 1391 height 6162
